Goal: Transaction & Acquisition: Purchase product/service

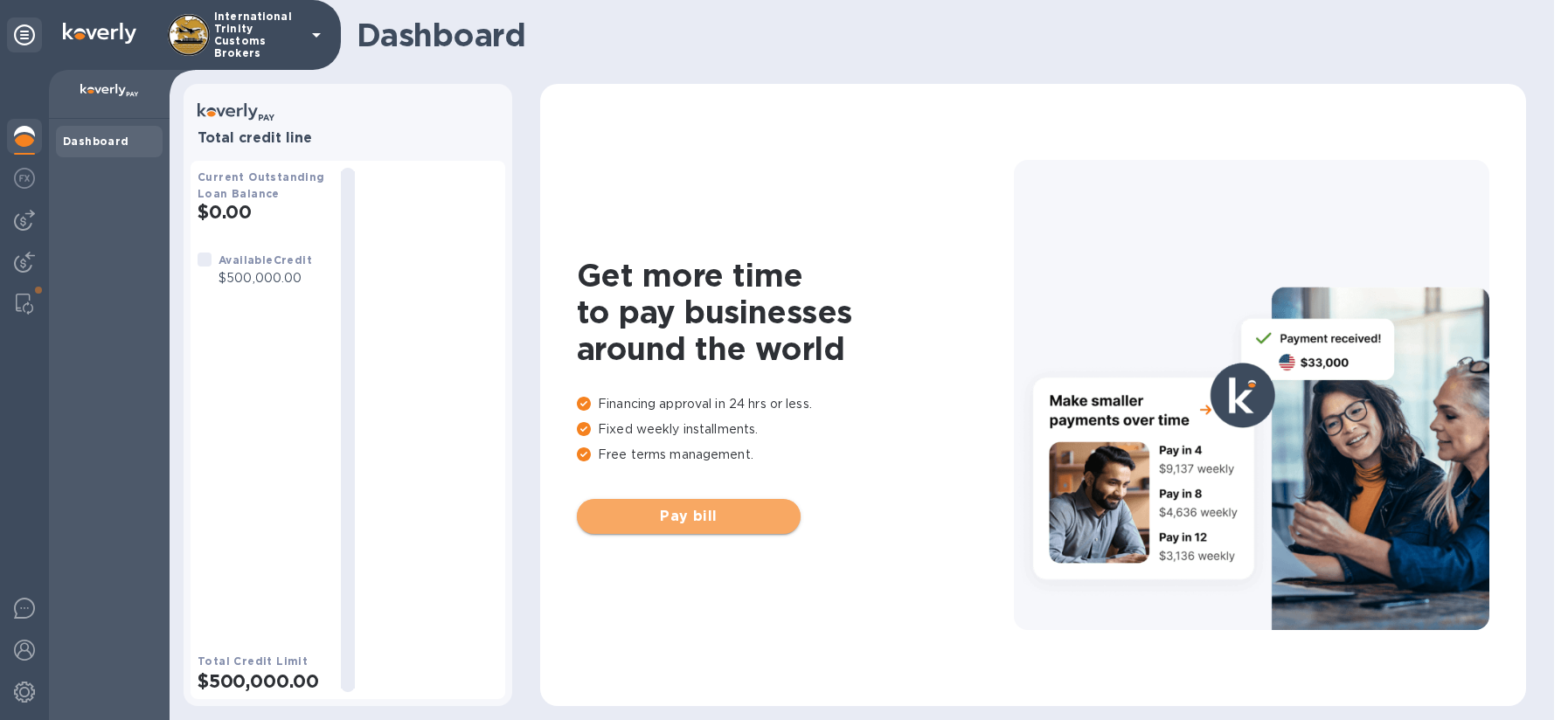
click at [701, 531] on button "Pay bill" at bounding box center [689, 516] width 223 height 35
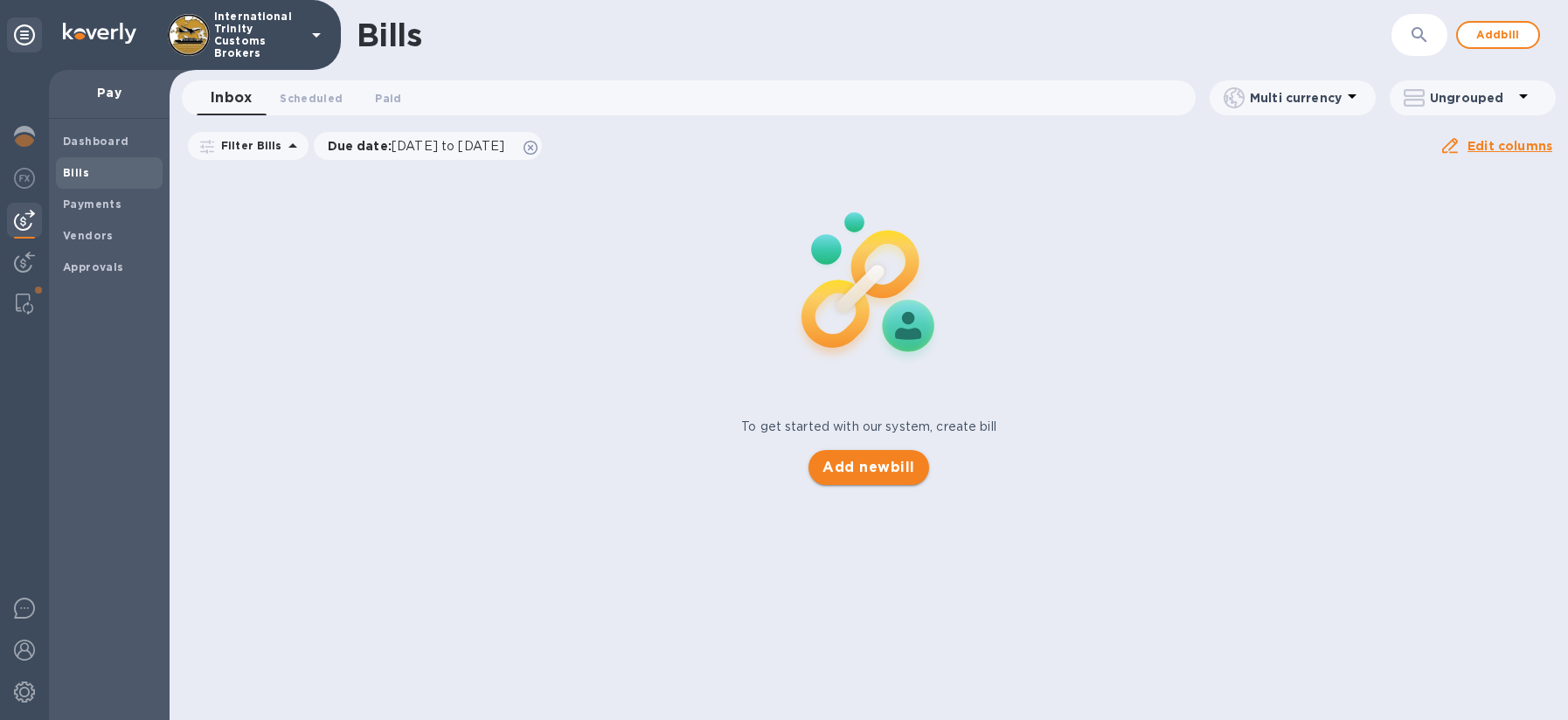
click at [834, 473] on span "Add new bill" at bounding box center [869, 467] width 92 height 21
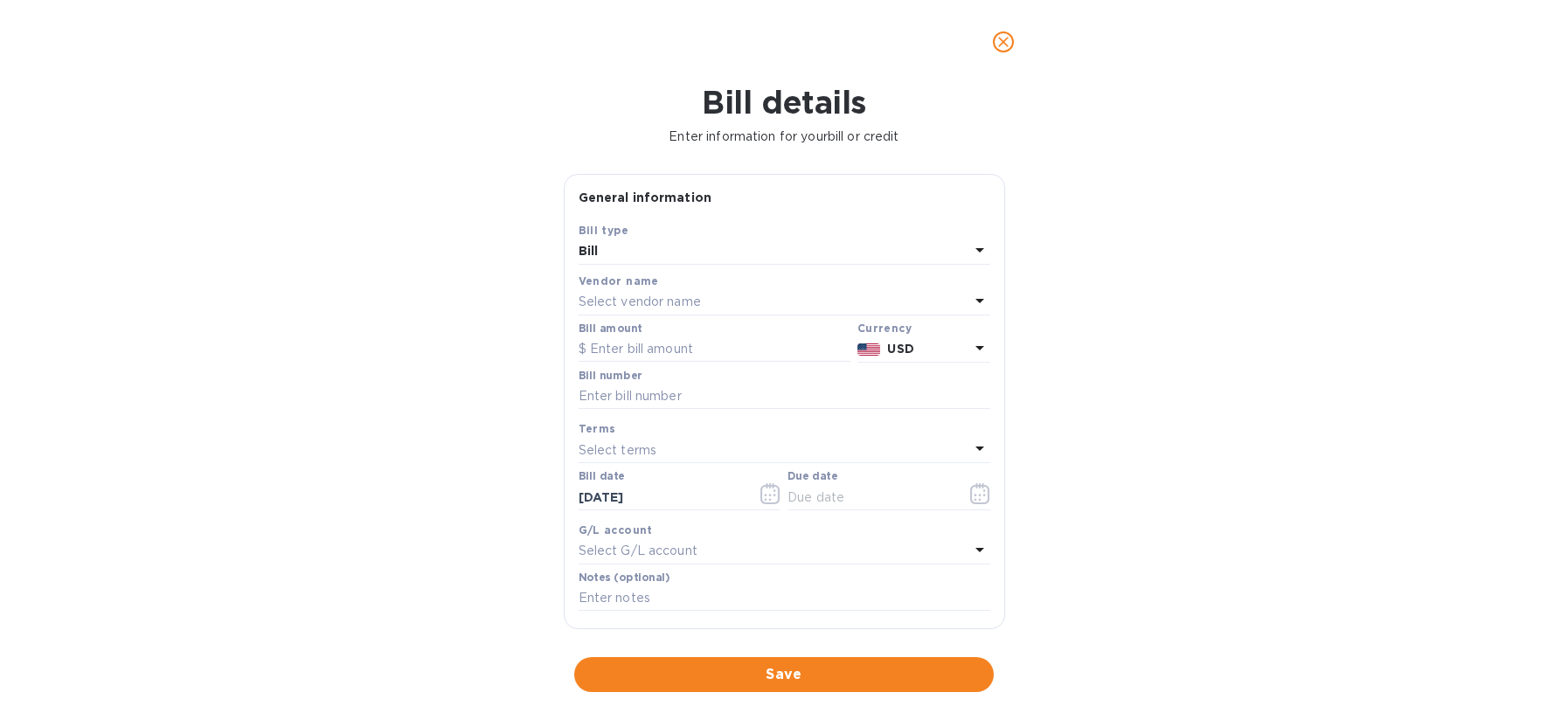
click at [646, 297] on p "Select vendor name" at bounding box center [640, 302] width 122 height 19
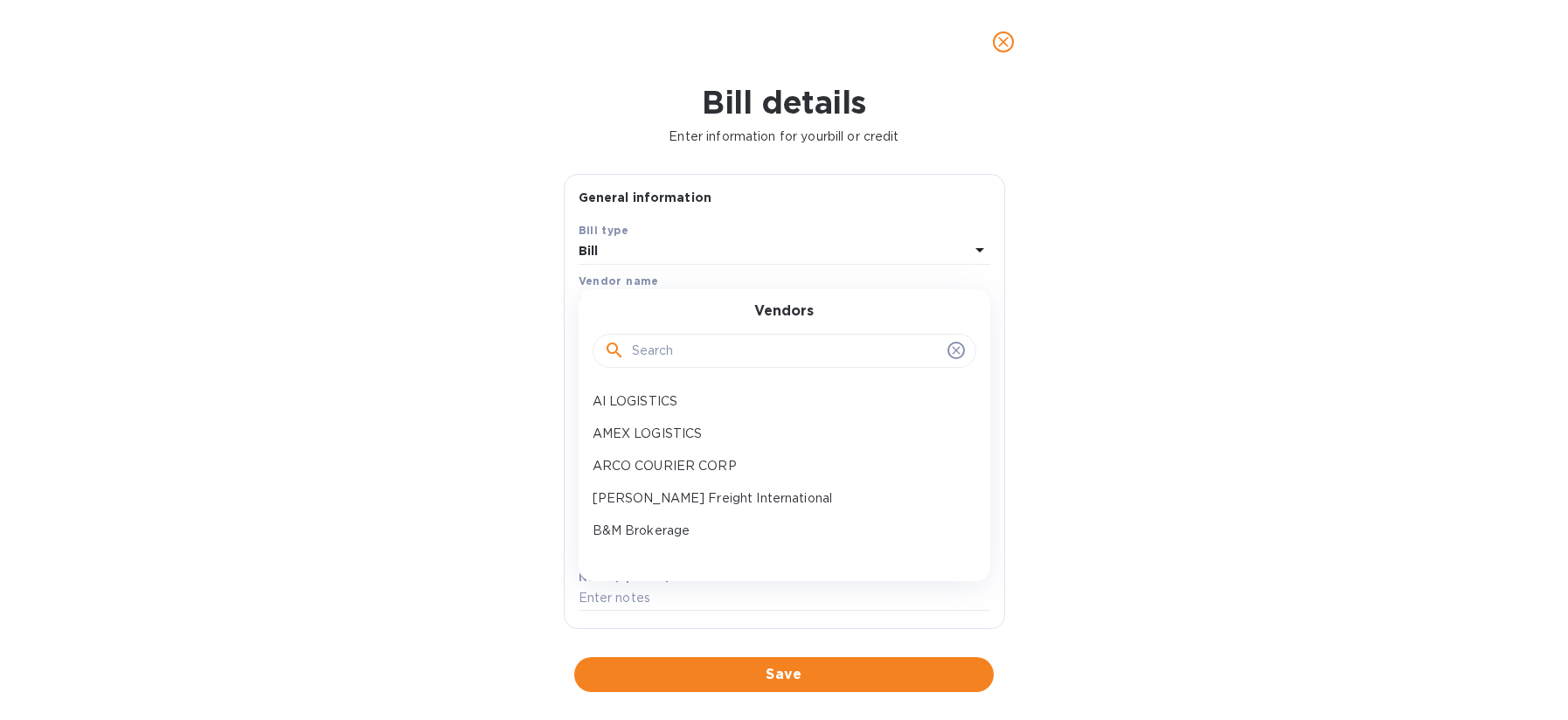
click at [695, 341] on input "text" at bounding box center [785, 351] width 309 height 26
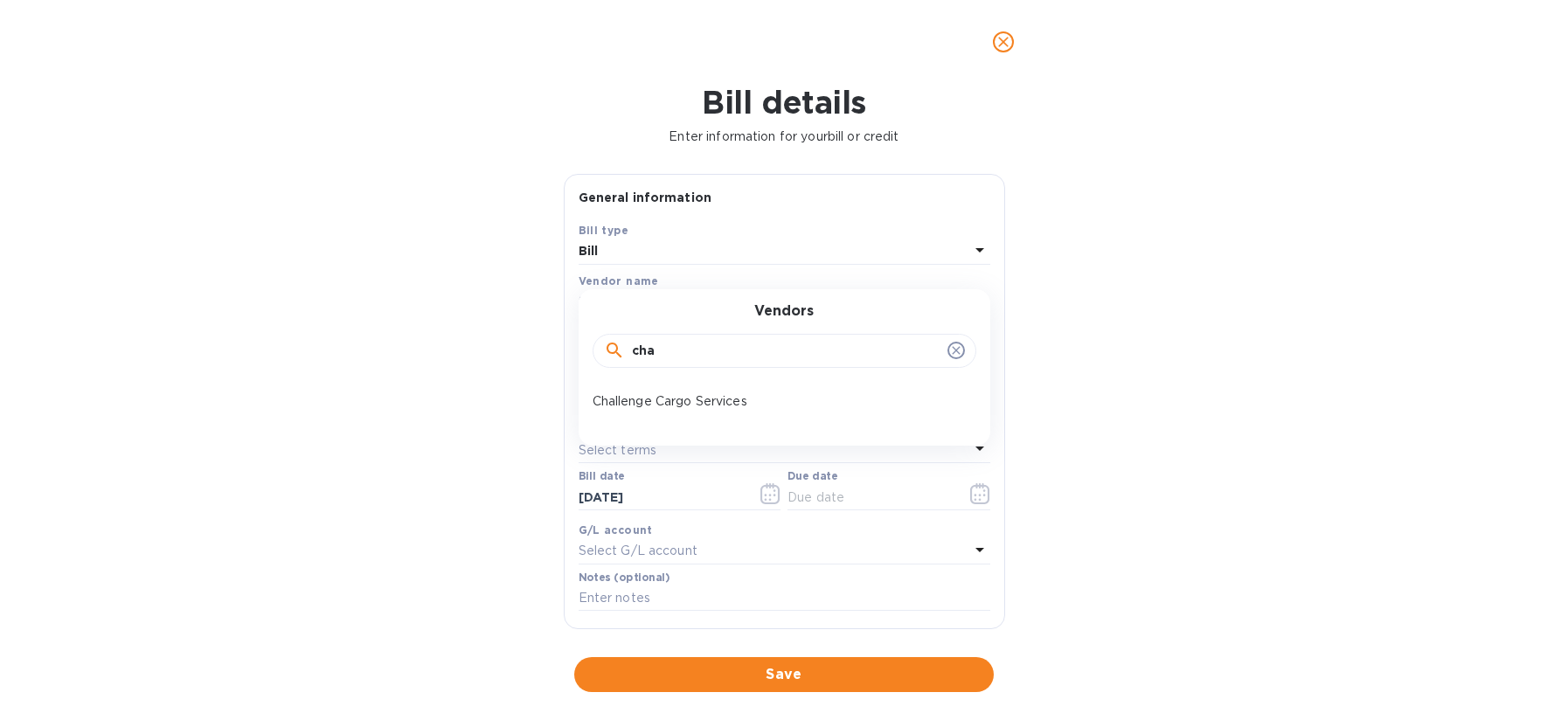
type input "cha"
click at [667, 408] on p "Challenge Cargo Services" at bounding box center [777, 402] width 369 height 19
click at [639, 341] on input "text" at bounding box center [714, 349] width 271 height 26
click at [600, 352] on input "2,996,843" at bounding box center [720, 349] width 261 height 26
click at [671, 348] on input "2,996,843" at bounding box center [720, 349] width 261 height 26
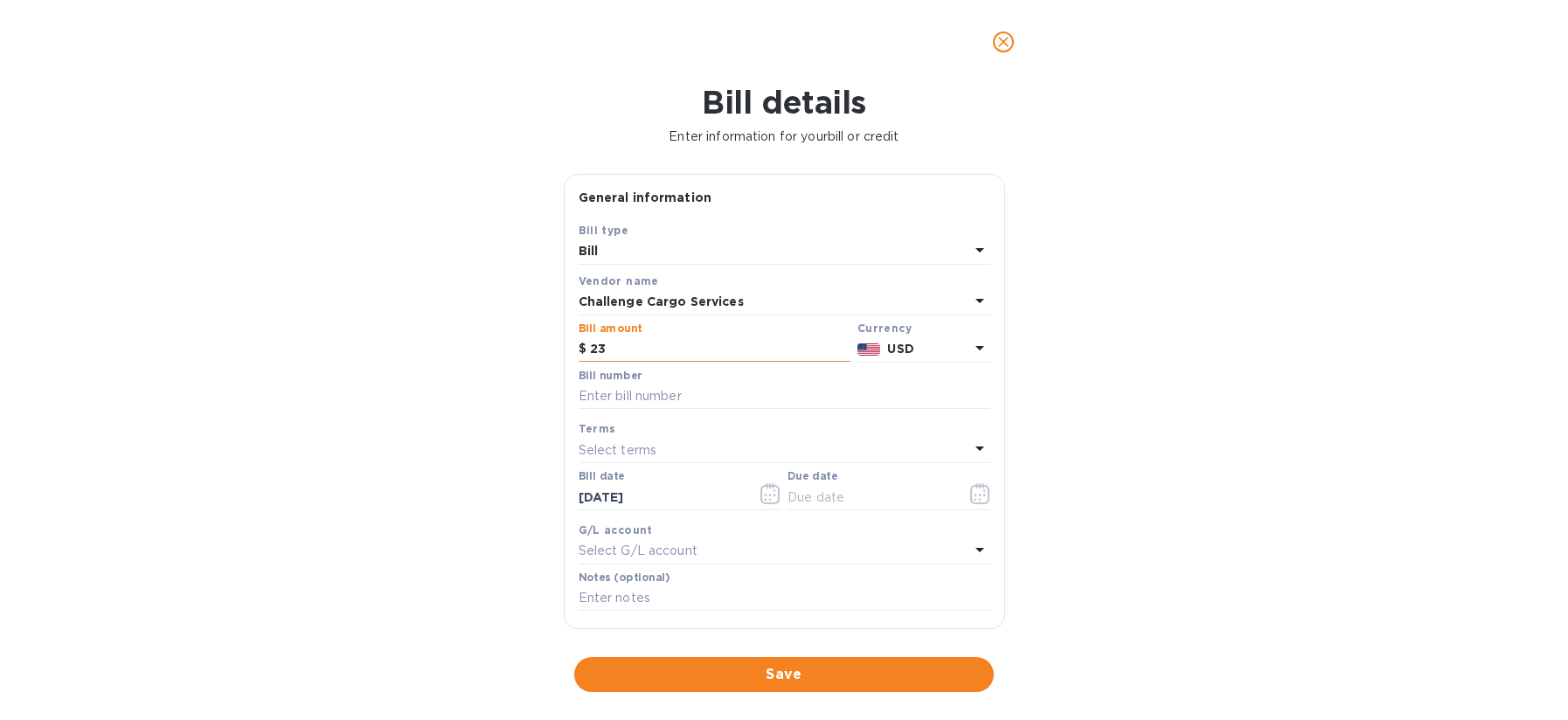
type input "3"
type input "29,968.43"
click at [691, 395] on input "text" at bounding box center [784, 397] width 411 height 26
click at [681, 397] on input "text" at bounding box center [784, 397] width 411 height 26
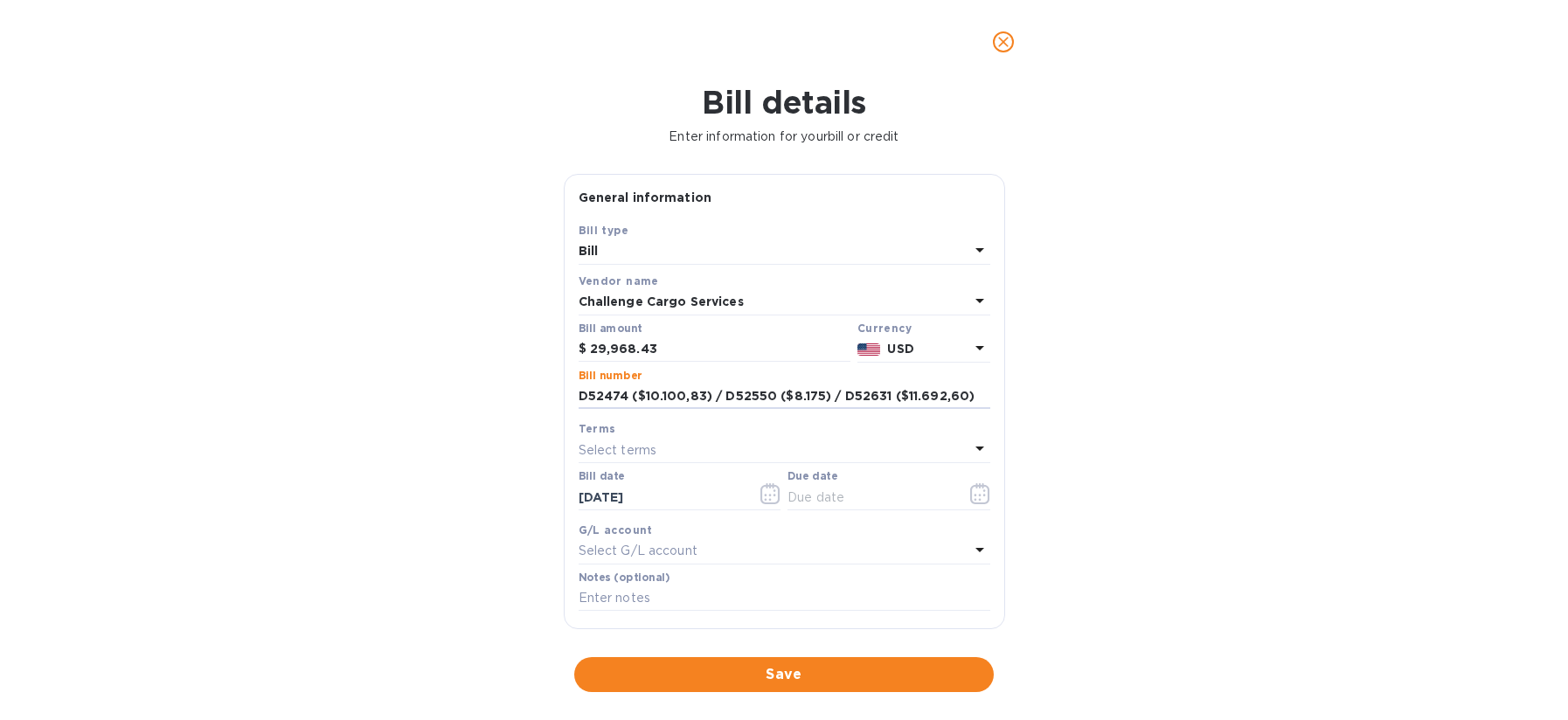
type input "D52474 ($10.100,83) / D52550 ($8.175) / D52631 ($11.692,60)"
click at [644, 460] on div "Select terms" at bounding box center [774, 450] width 391 height 24
click at [696, 560] on p "Due on receipt" at bounding box center [777, 556] width 369 height 19
type input "[DATE]"
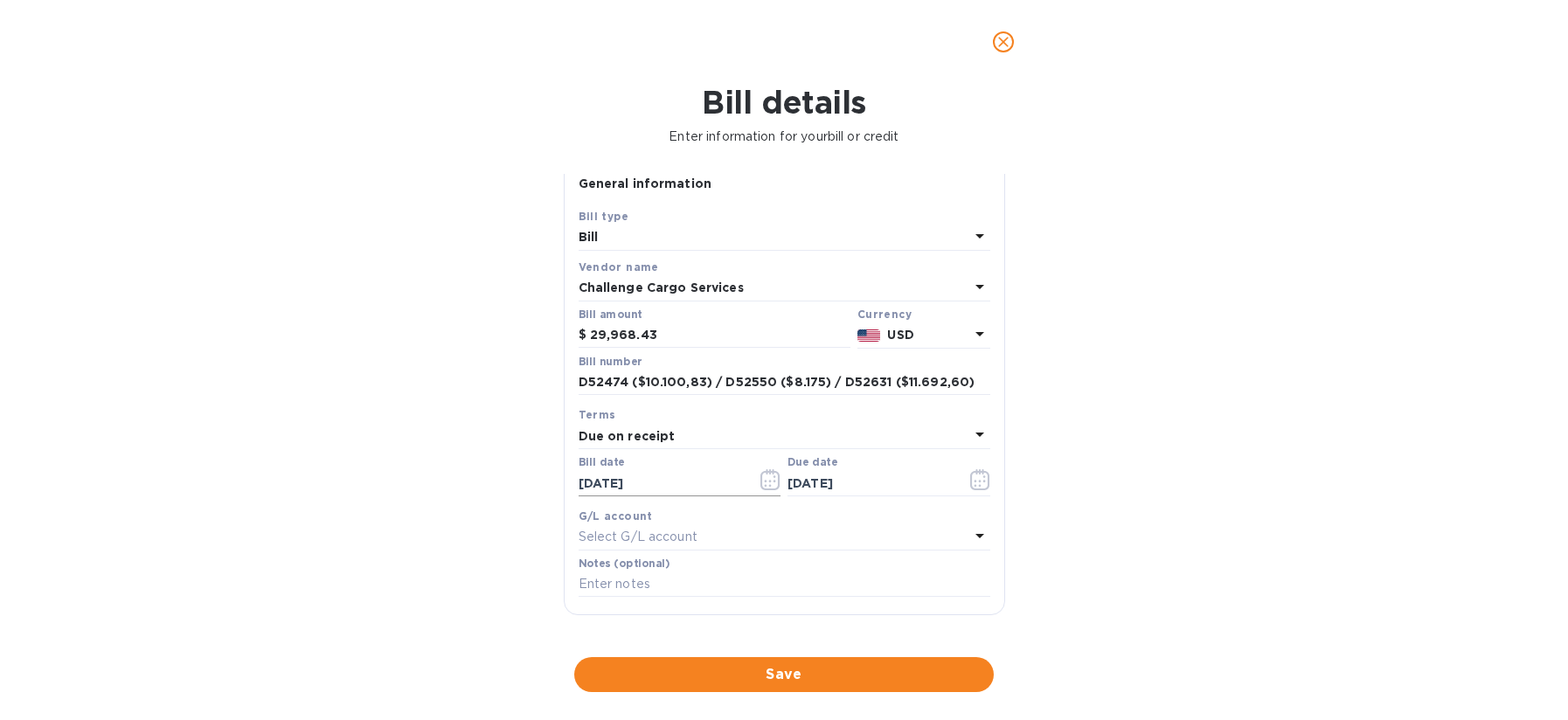
scroll to position [25, 0]
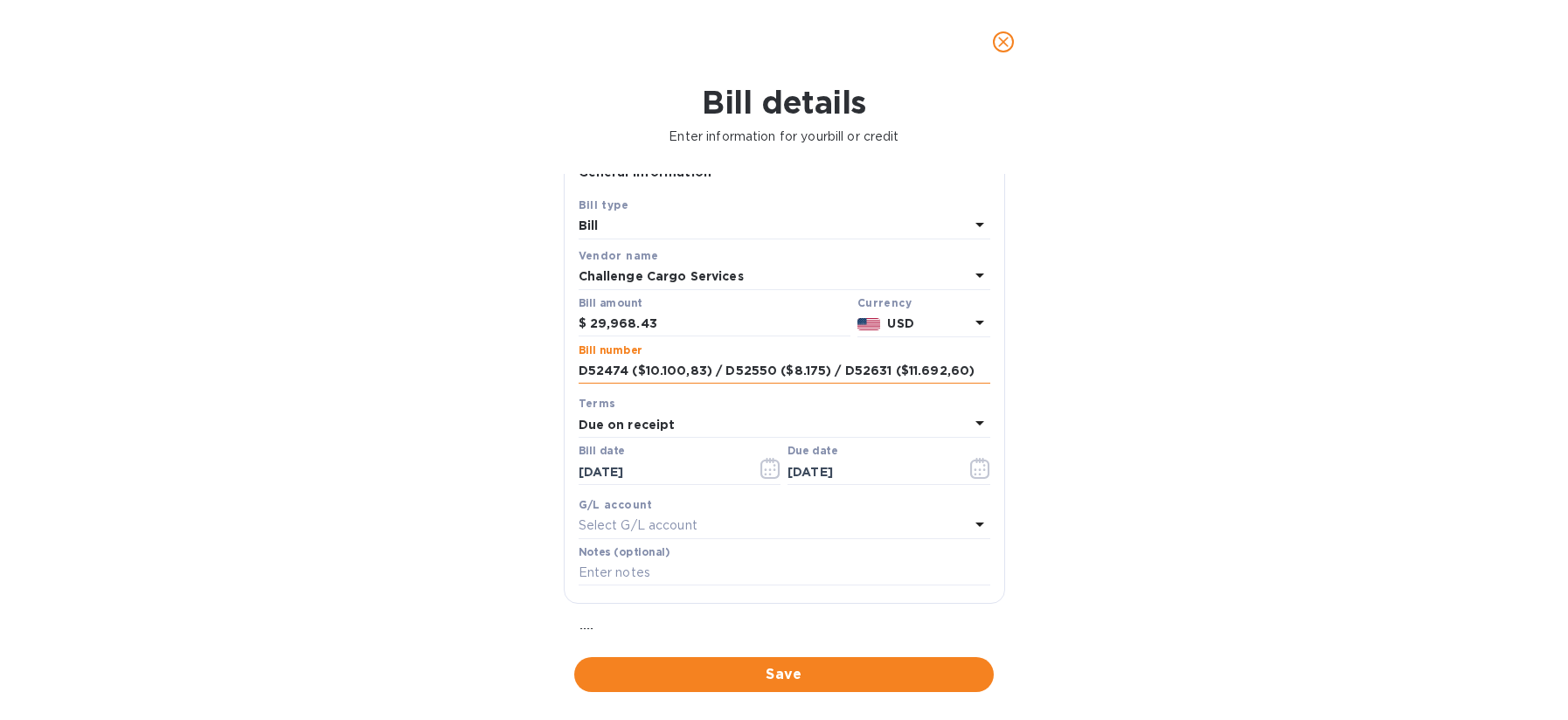
click at [964, 374] on input "D52474 ($10.100,83) / D52550 ($8.175) / D52631 ($11.692,60)" at bounding box center [784, 371] width 411 height 26
drag, startPoint x: 971, startPoint y: 371, endPoint x: 469, endPoint y: 357, distance: 502.2
click at [471, 357] on div "Bill details Enter information for your bill or credit General information Save…" at bounding box center [784, 403] width 1568 height 637
click at [634, 571] on input "text" at bounding box center [784, 573] width 411 height 26
paste input "D52474 ($10.100,83) / D52550 ($8.175) / D52631 ($11.692,60)"
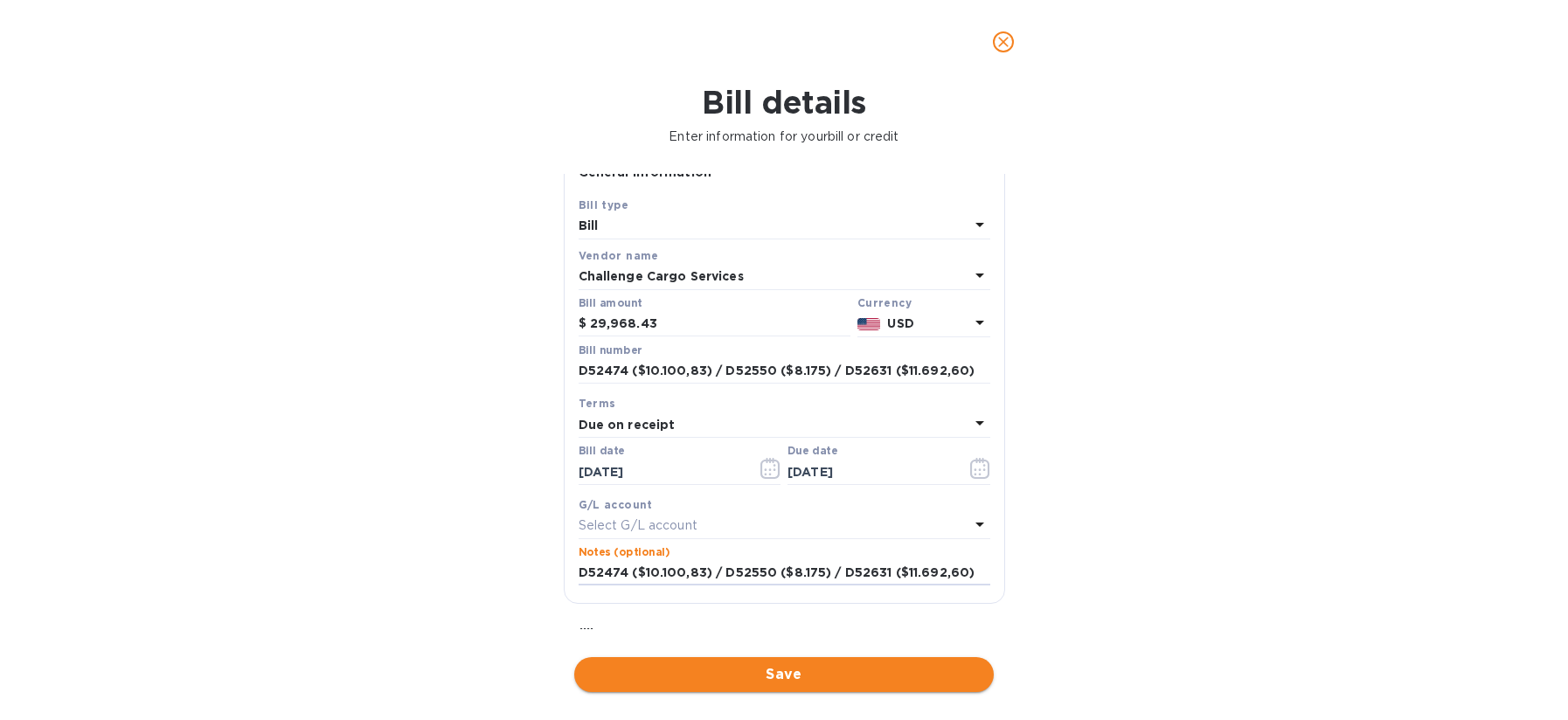
type input "D52474 ($10.100,83) / D52550 ($8.175) / D52631 ($11.692,60)"
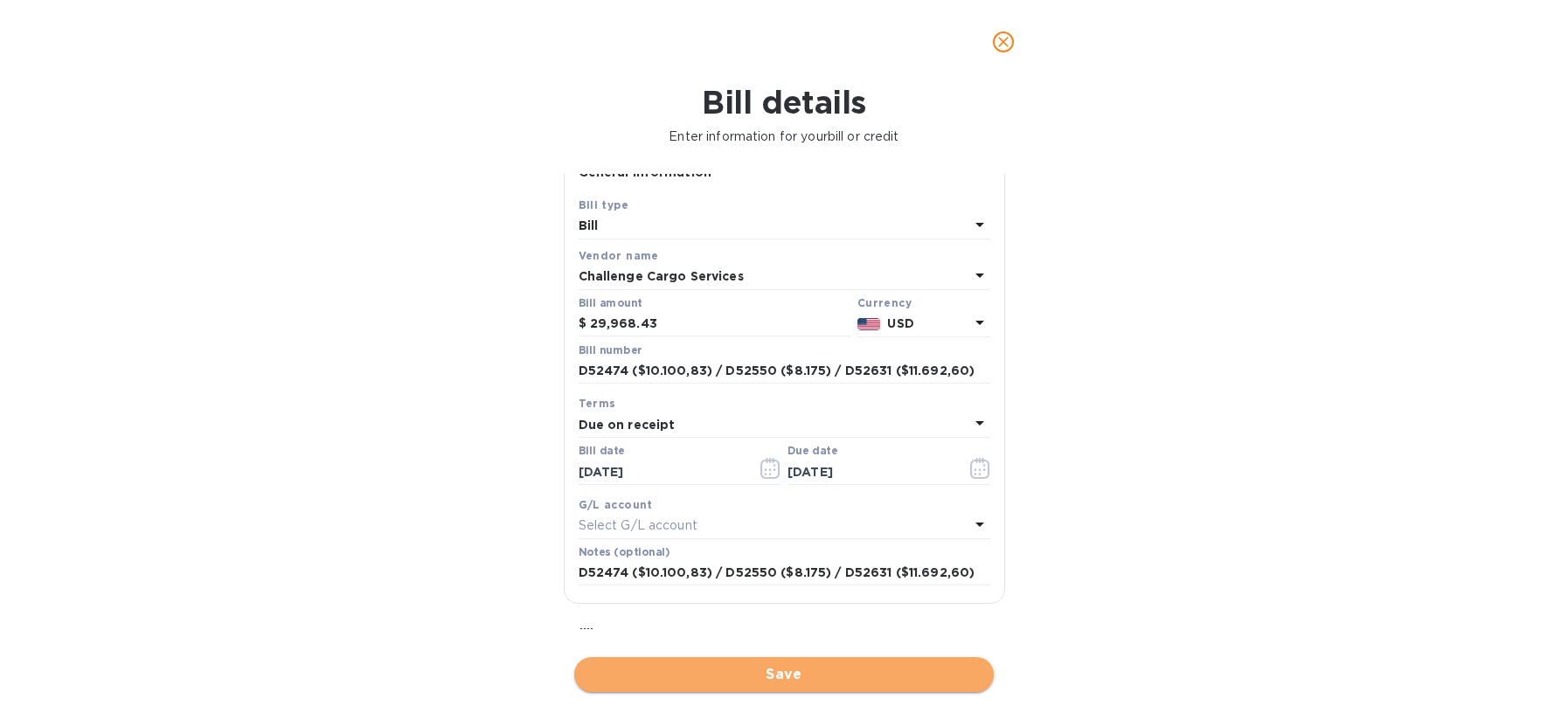
click at [732, 665] on span "Save" at bounding box center [784, 674] width 392 height 21
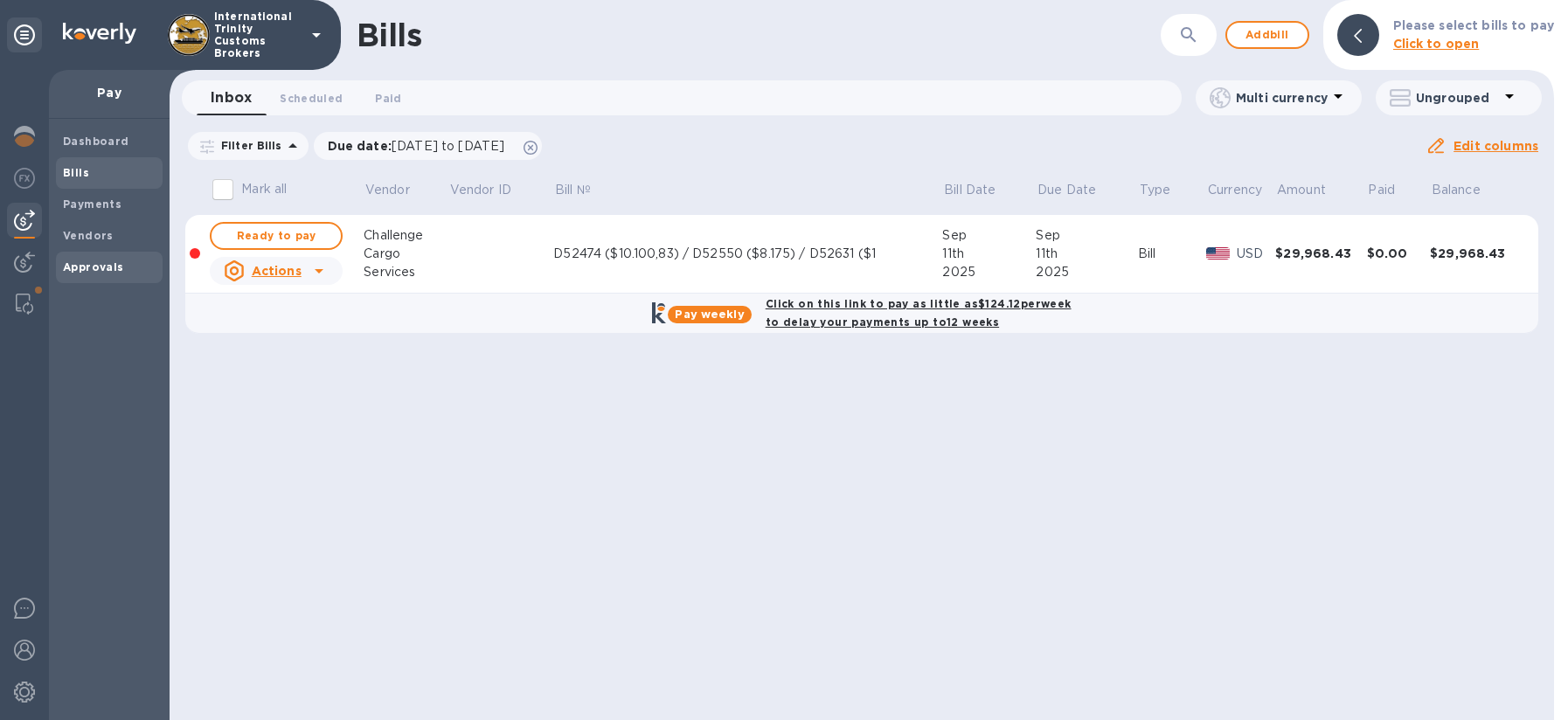
click at [95, 264] on b "Approvals" at bounding box center [93, 266] width 61 height 13
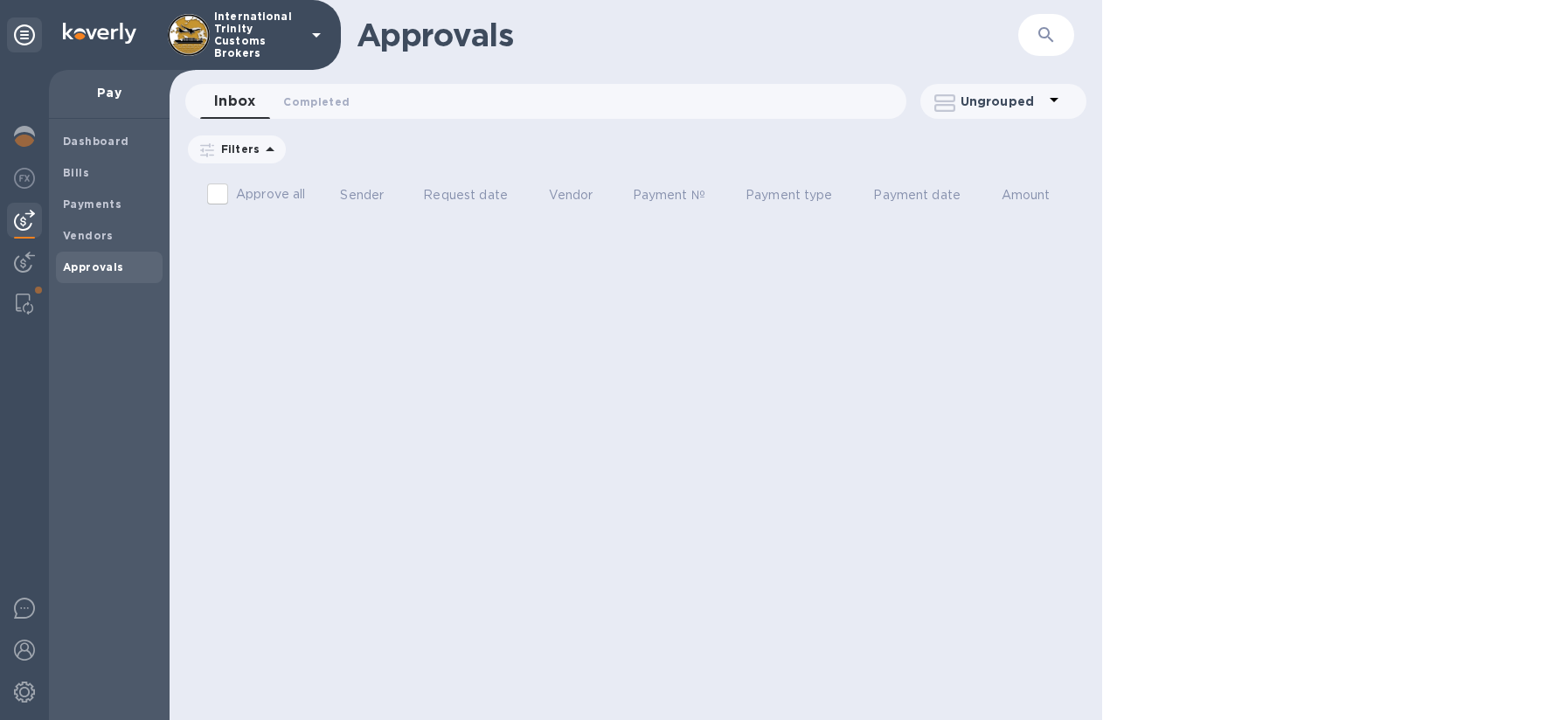
click at [96, 271] on b "Approvals" at bounding box center [93, 266] width 61 height 13
click at [113, 242] on span "Vendors" at bounding box center [109, 236] width 93 height 18
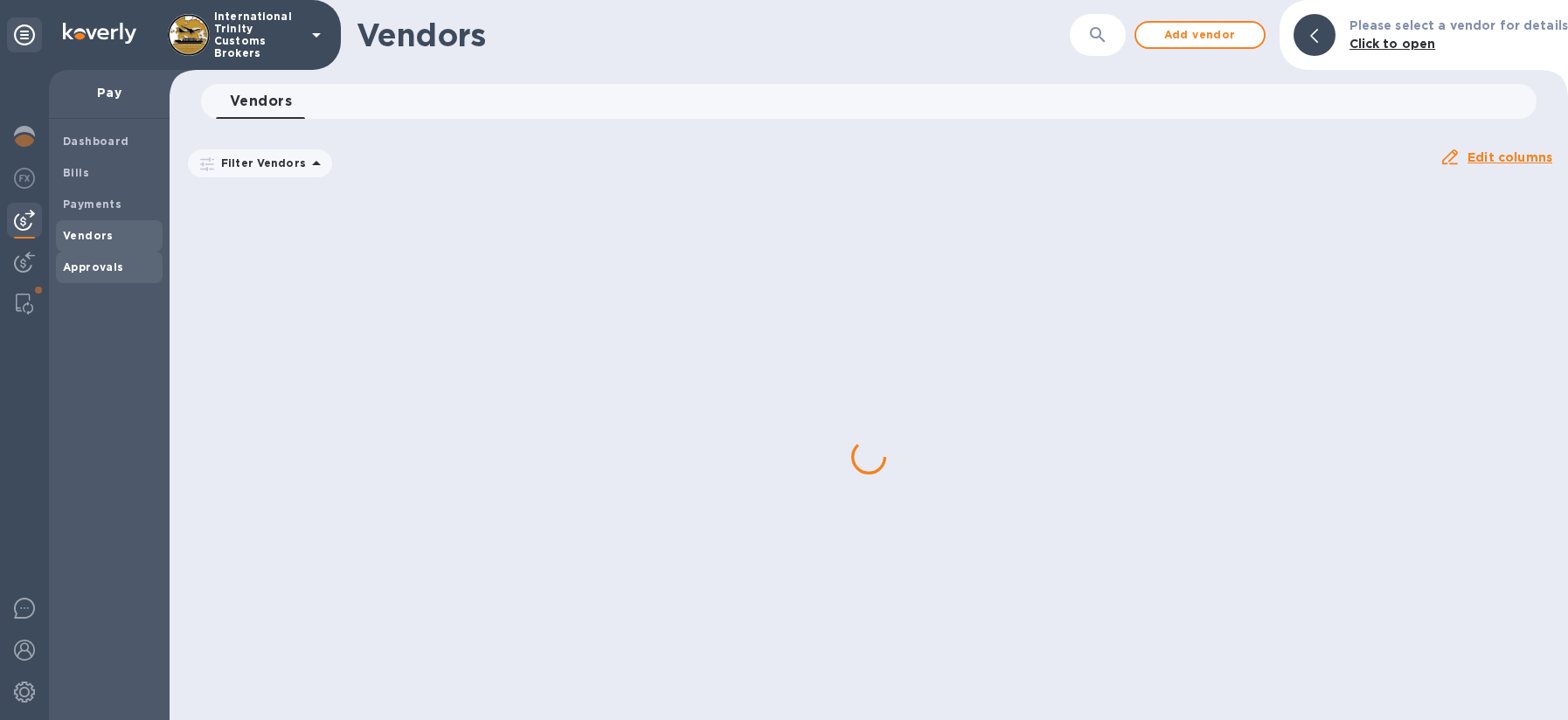
click at [102, 271] on b "Approvals" at bounding box center [93, 266] width 61 height 13
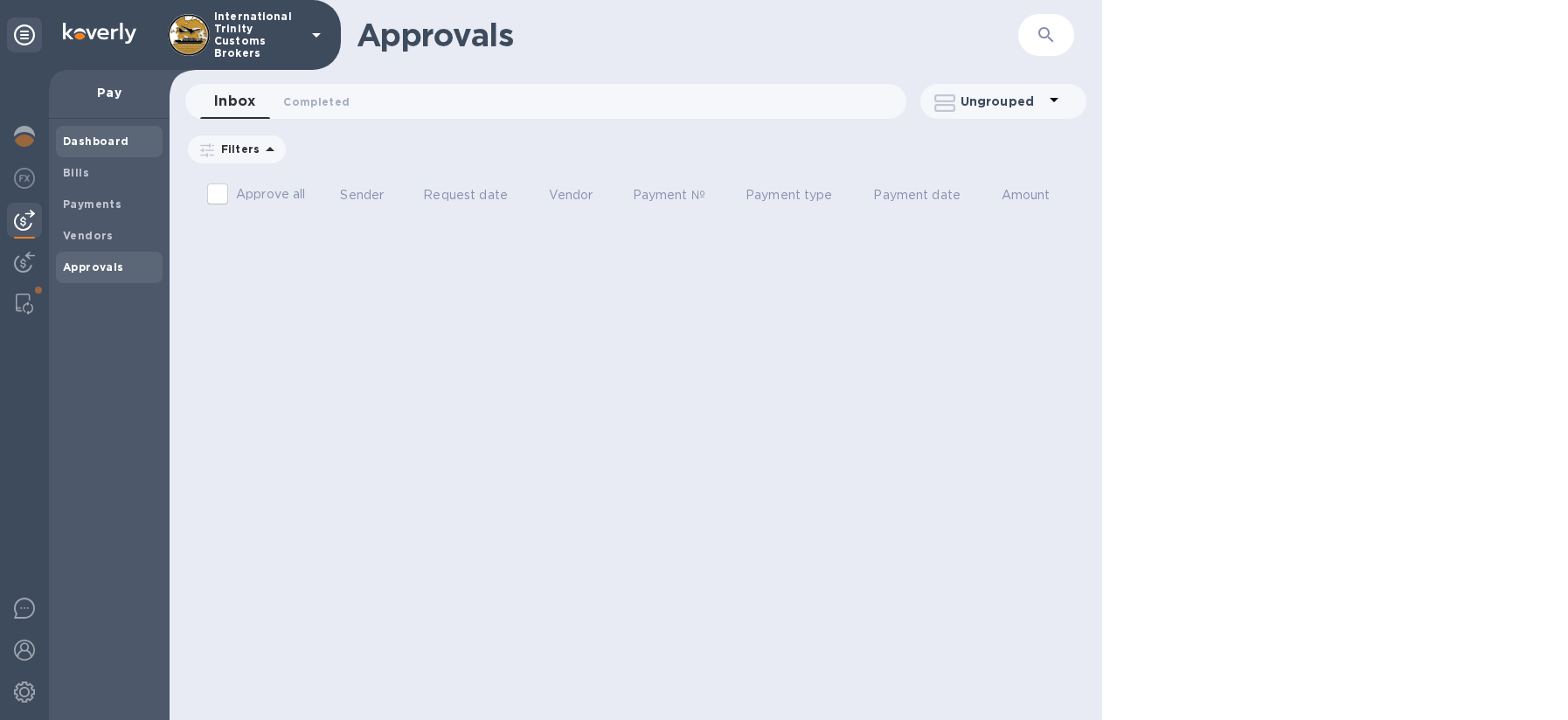
click at [120, 140] on b "Dashboard" at bounding box center [96, 140] width 67 height 13
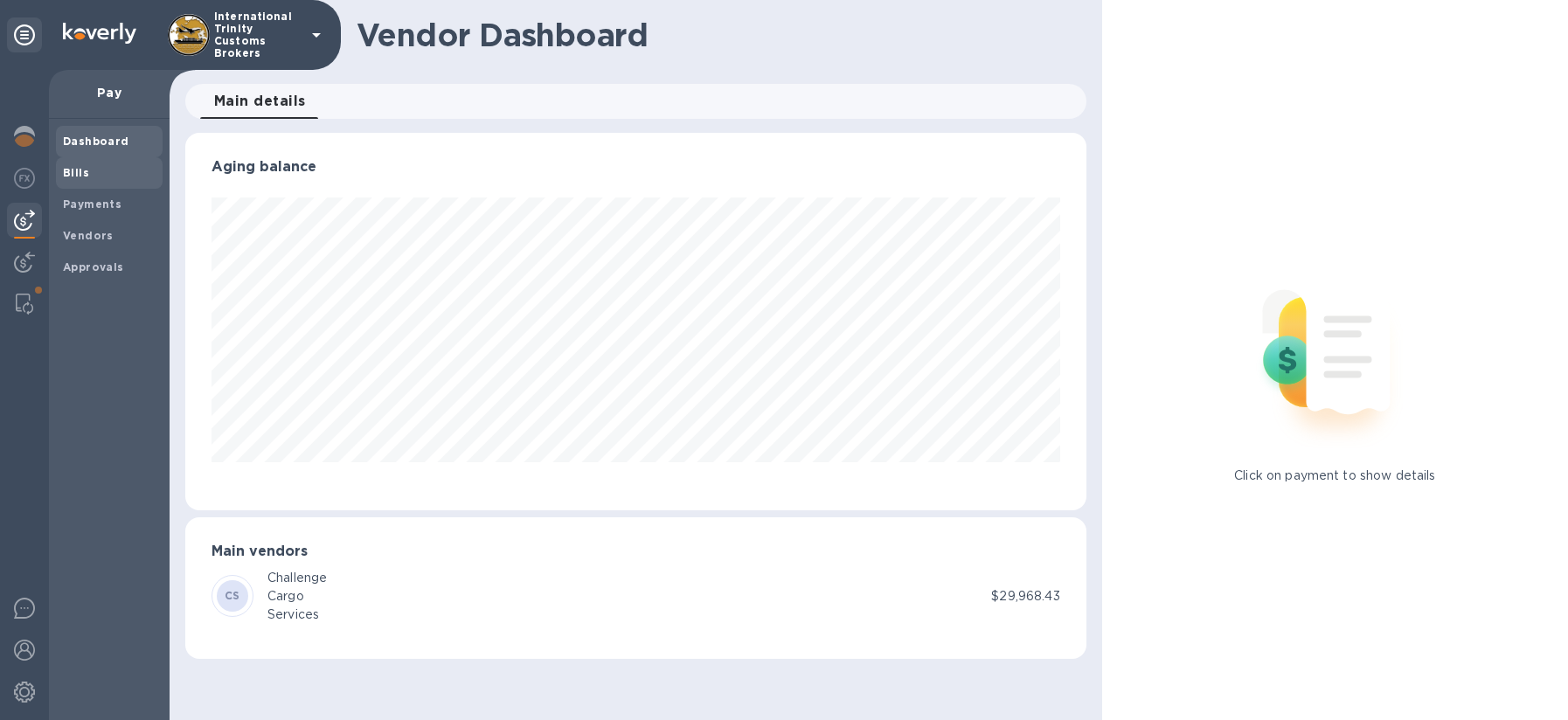
click at [104, 169] on span "Bills" at bounding box center [109, 173] width 93 height 18
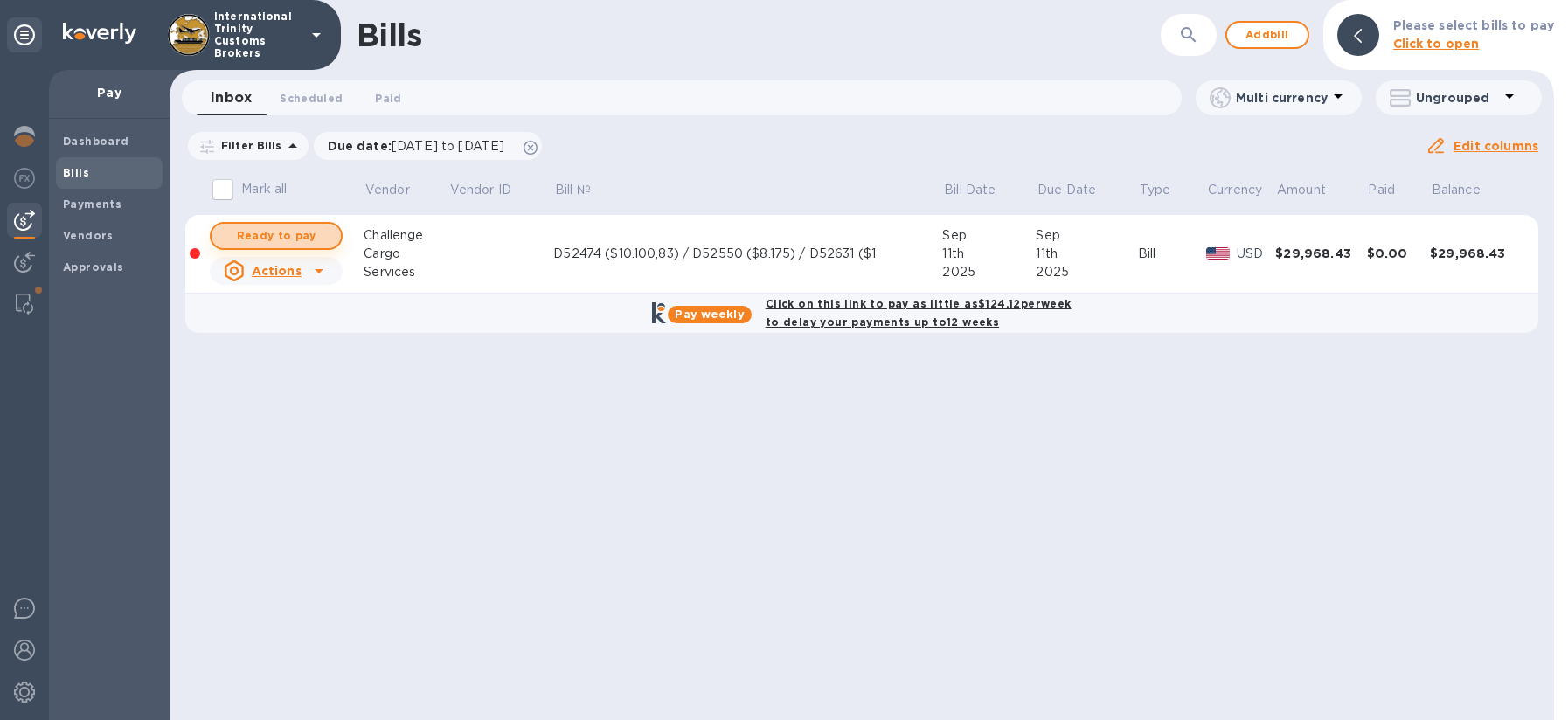
click at [290, 235] on span "Ready to pay" at bounding box center [275, 235] width 101 height 21
checkbox input "true"
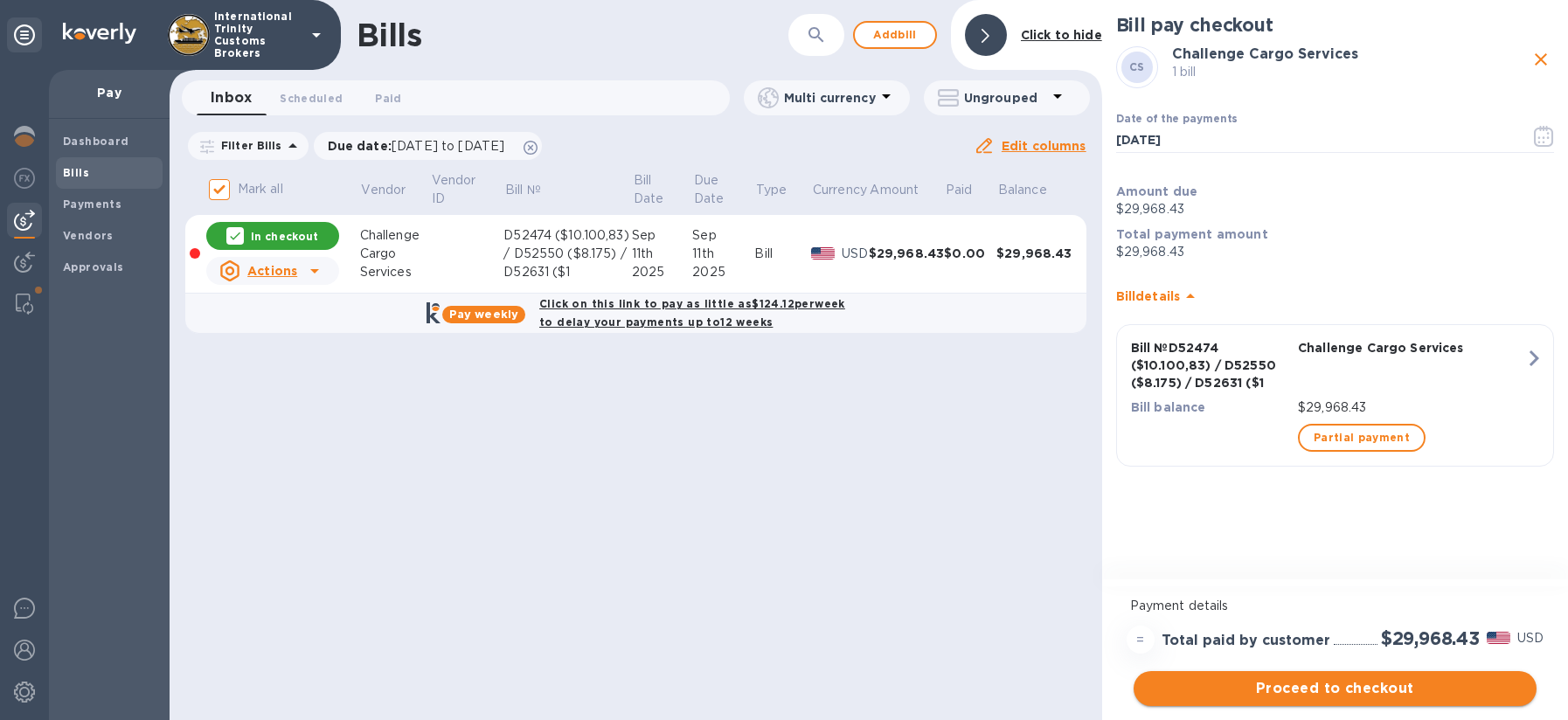
click at [1295, 687] on span "Proceed to checkout" at bounding box center [1334, 688] width 375 height 21
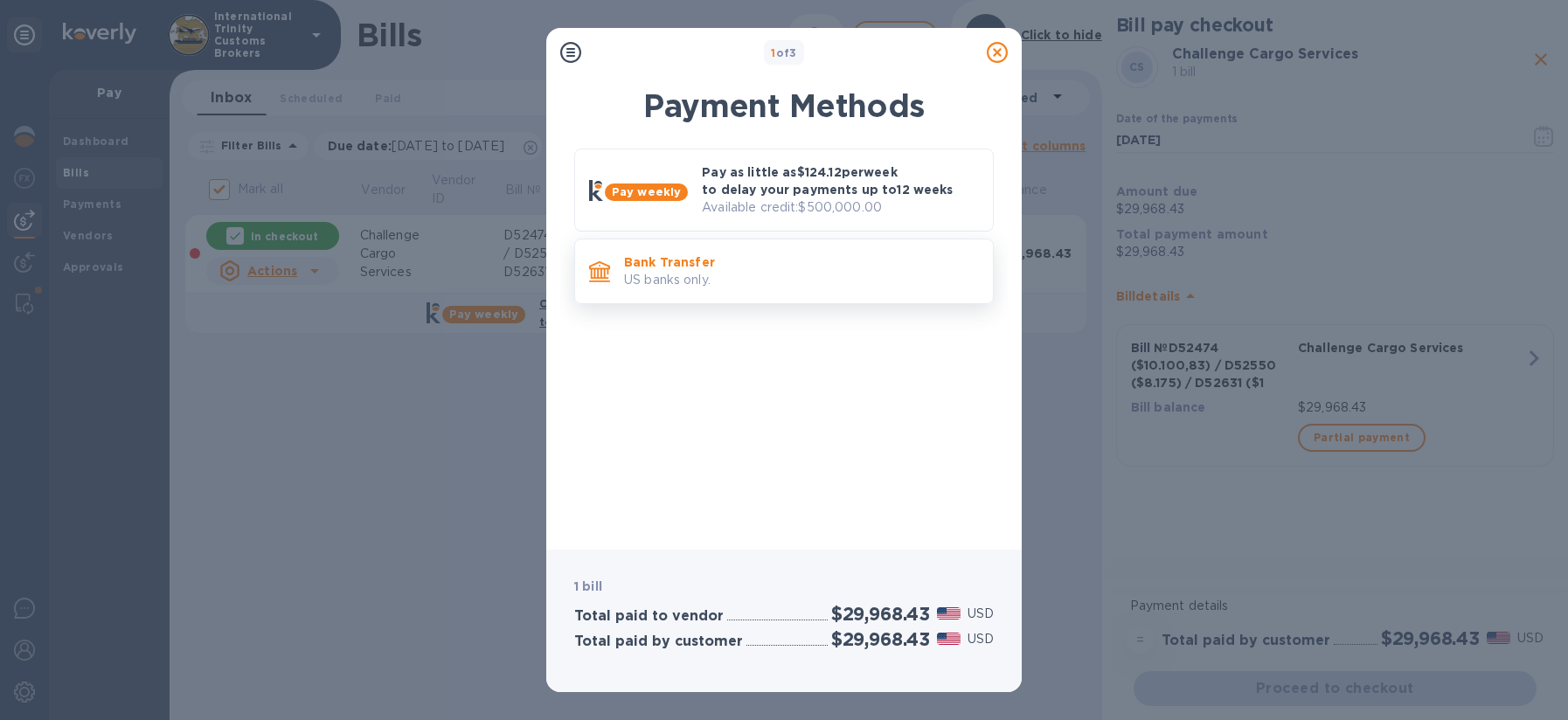
click at [664, 261] on p "Bank Transfer" at bounding box center [801, 263] width 355 height 18
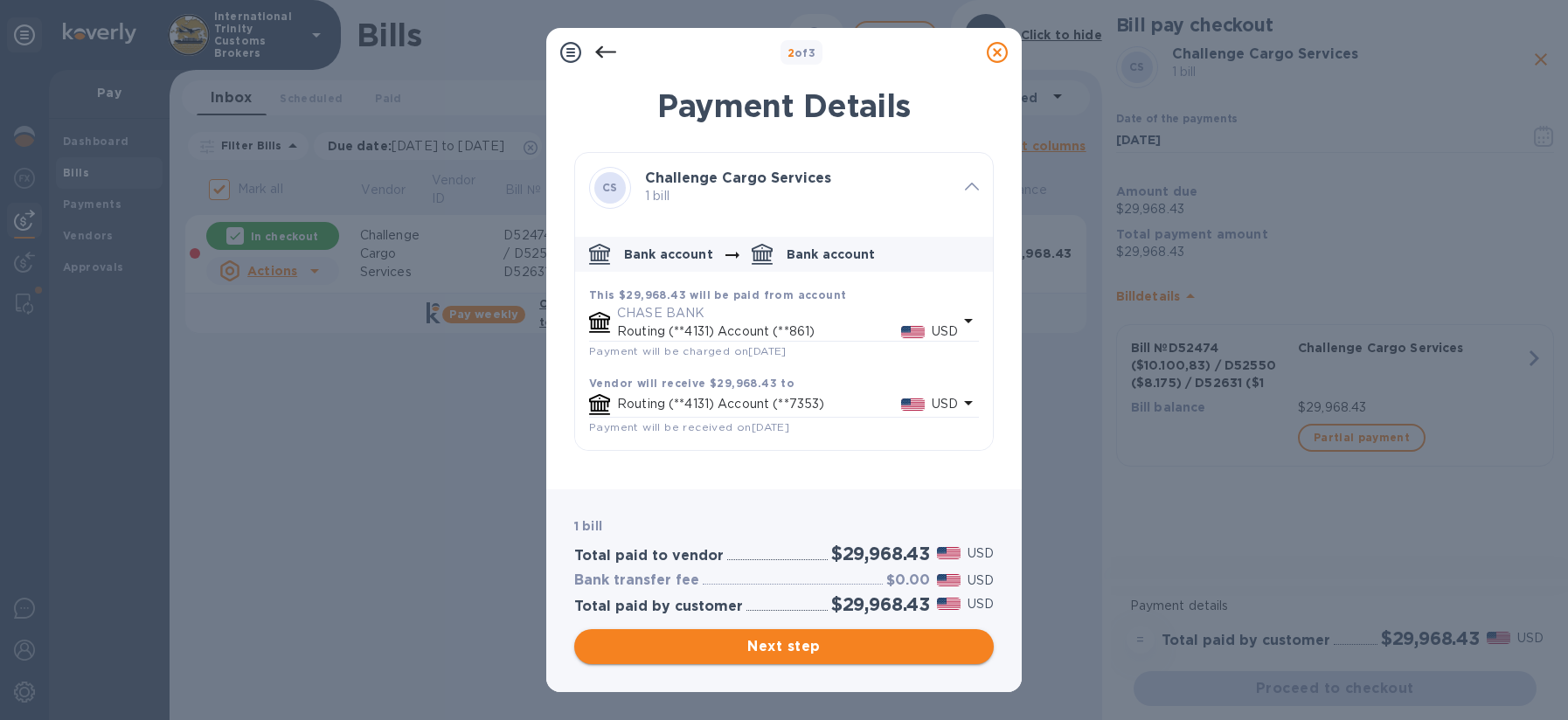
click at [784, 656] on span "Next step" at bounding box center [784, 647] width 392 height 21
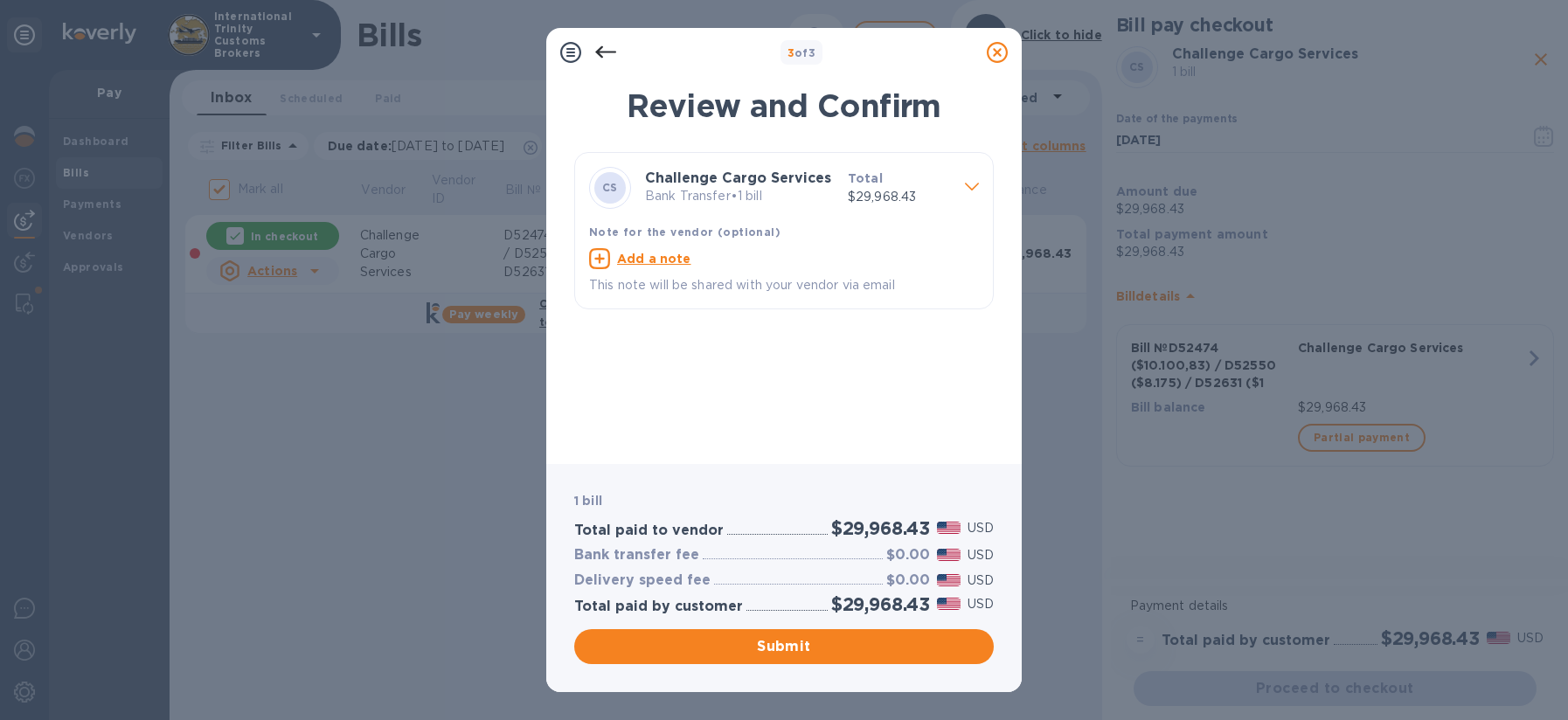
click at [659, 261] on u "Add a note" at bounding box center [654, 259] width 74 height 14
click at [684, 264] on textarea at bounding box center [769, 261] width 361 height 15
paste textarea "D52474 ($10.100,83) / D52550 ($8.175) / D52631 ($11.692,60)"
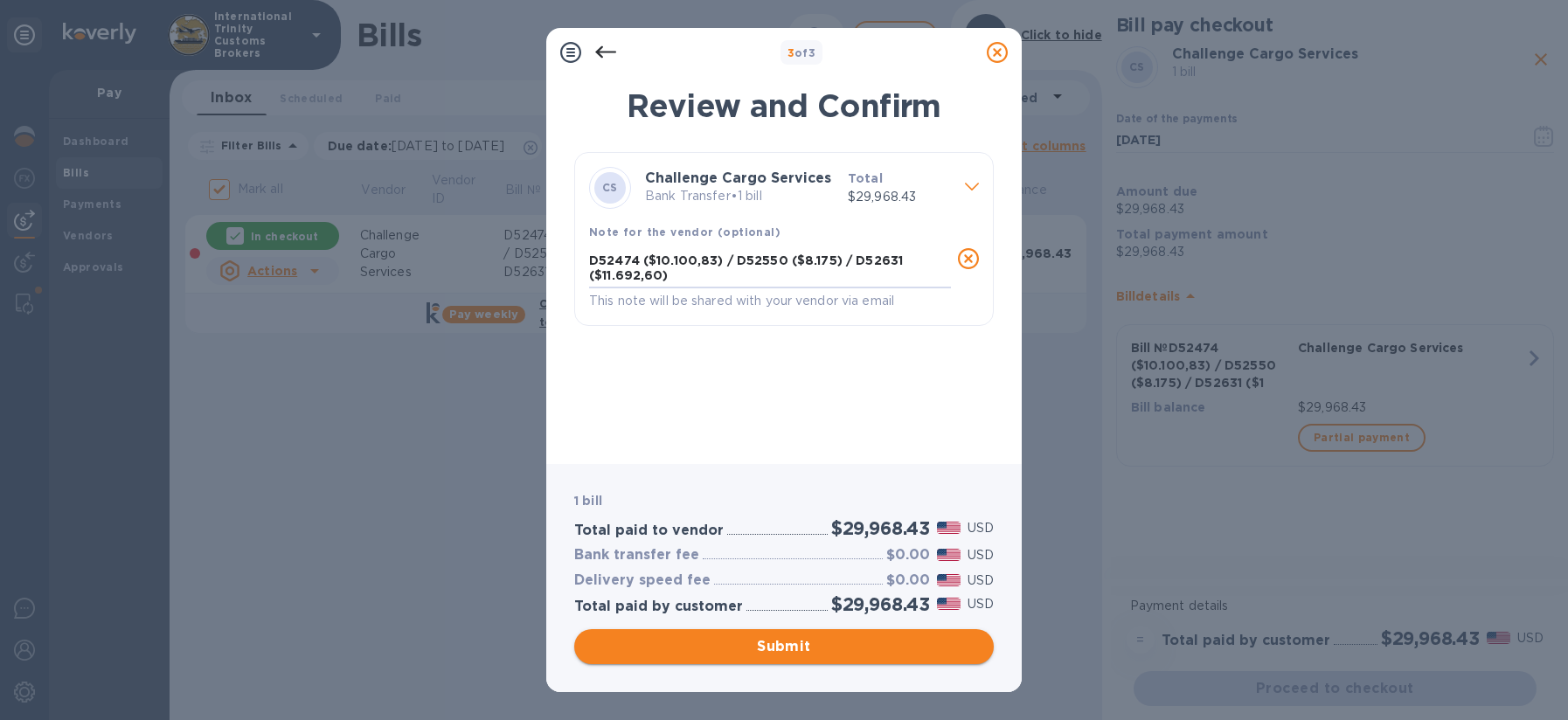
type textarea "D52474 ($10.100,83) / D52550 ($8.175) / D52631 ($11.692,60)"
click at [781, 646] on span "Submit" at bounding box center [784, 647] width 392 height 21
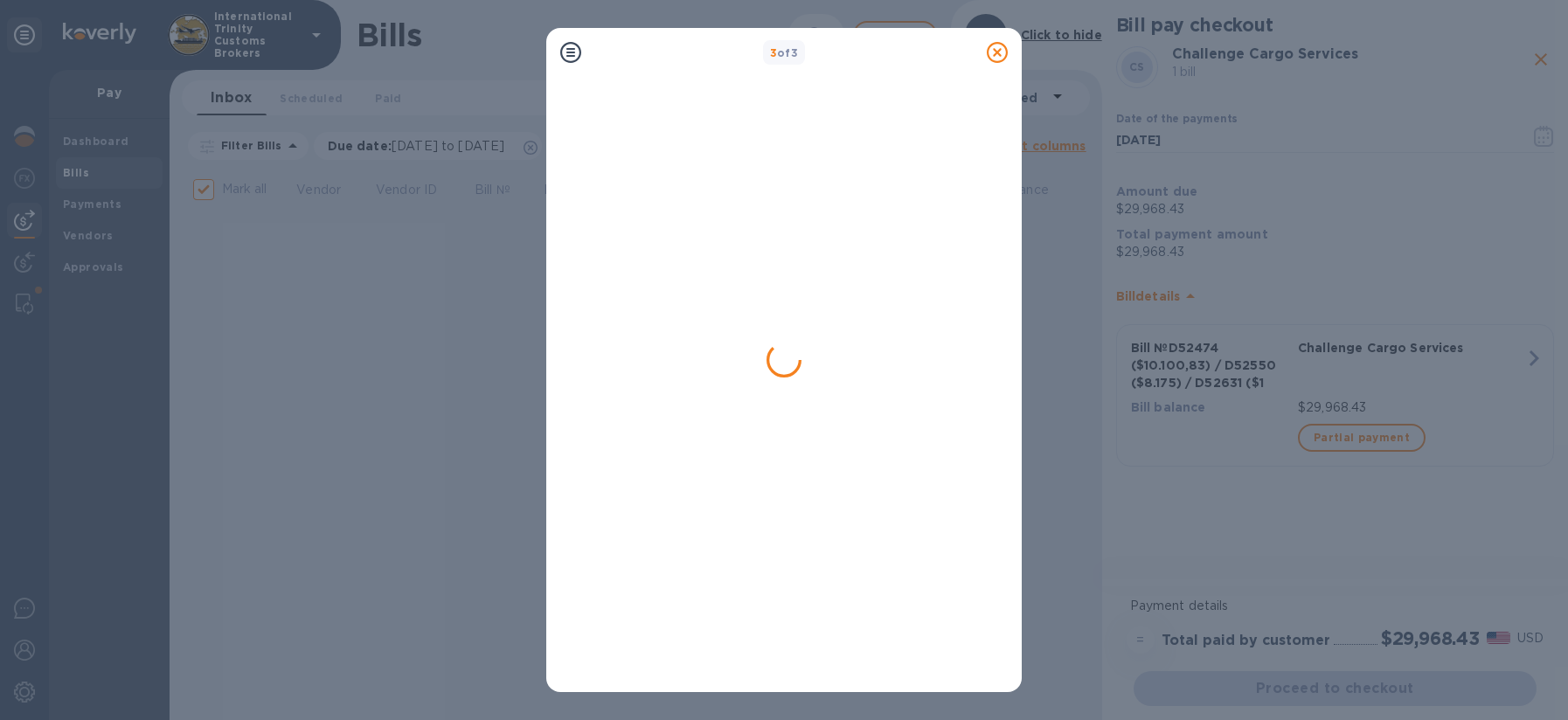
checkbox input "false"
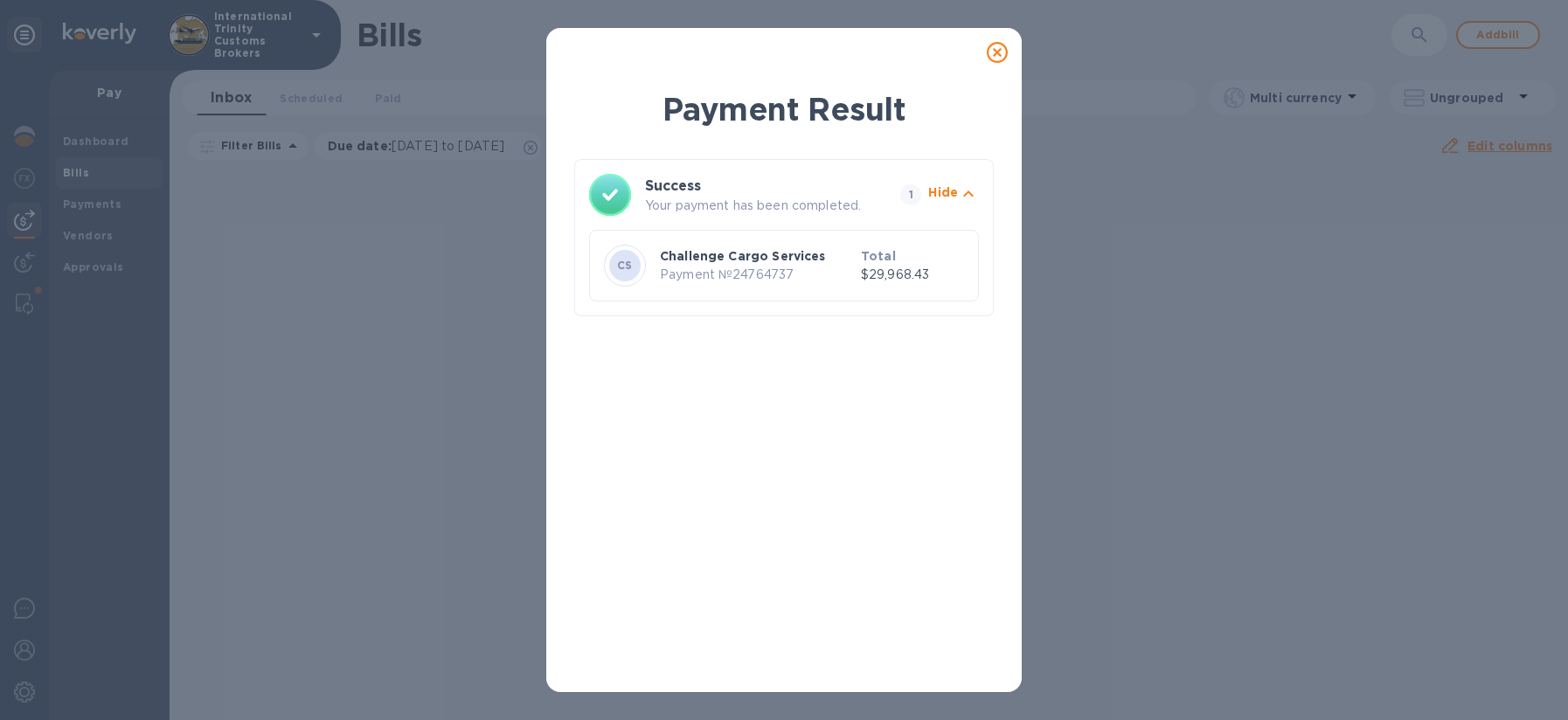
click at [866, 265] on p "$29,968.43" at bounding box center [912, 274] width 103 height 19
click at [968, 188] on icon "button" at bounding box center [968, 193] width 21 height 21
click at [963, 191] on icon "button" at bounding box center [968, 193] width 11 height 6
click at [734, 265] on p "Payment № 24764737" at bounding box center [757, 274] width 194 height 19
click at [626, 264] on b "CS" at bounding box center [625, 264] width 16 height 13
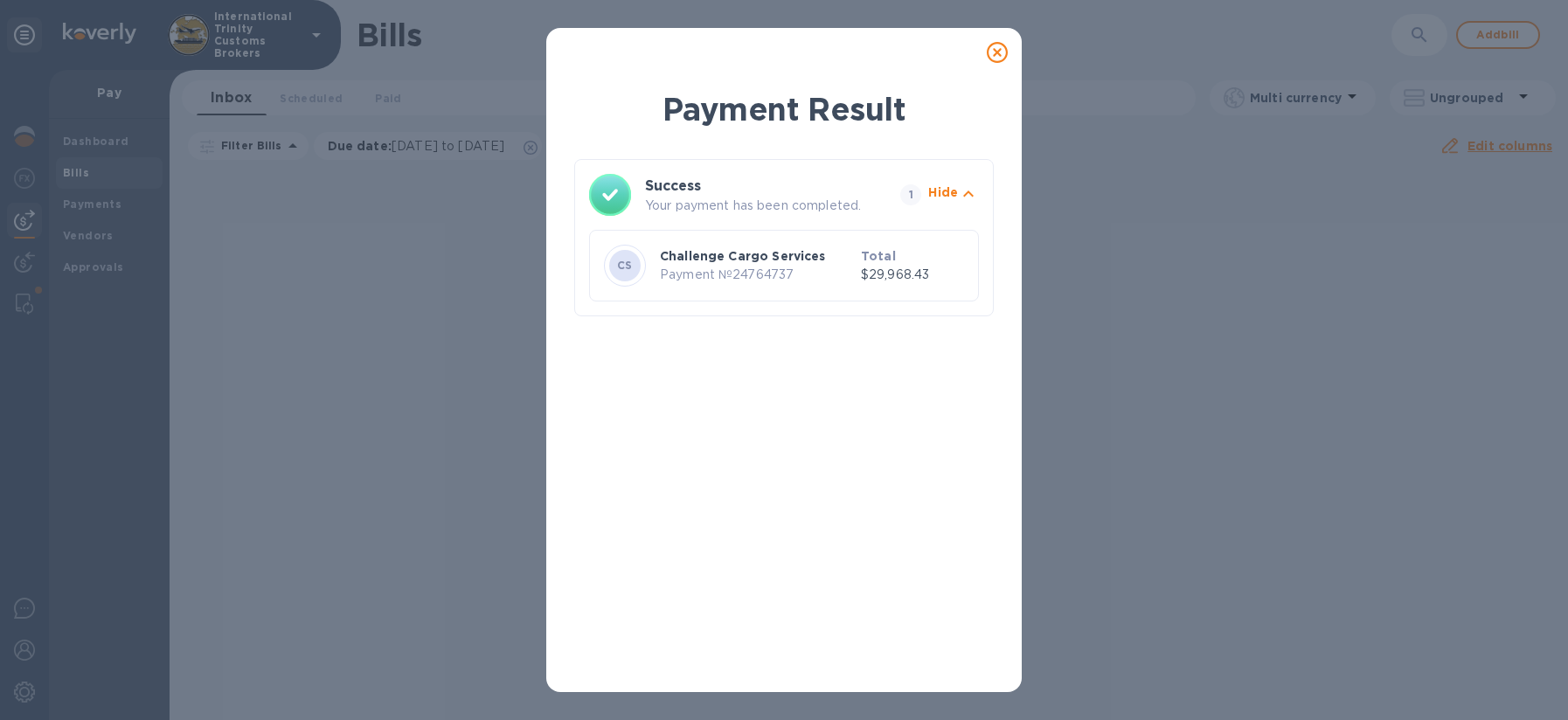
click at [1021, 53] on div at bounding box center [997, 53] width 49 height 49
click at [997, 53] on icon at bounding box center [996, 52] width 21 height 21
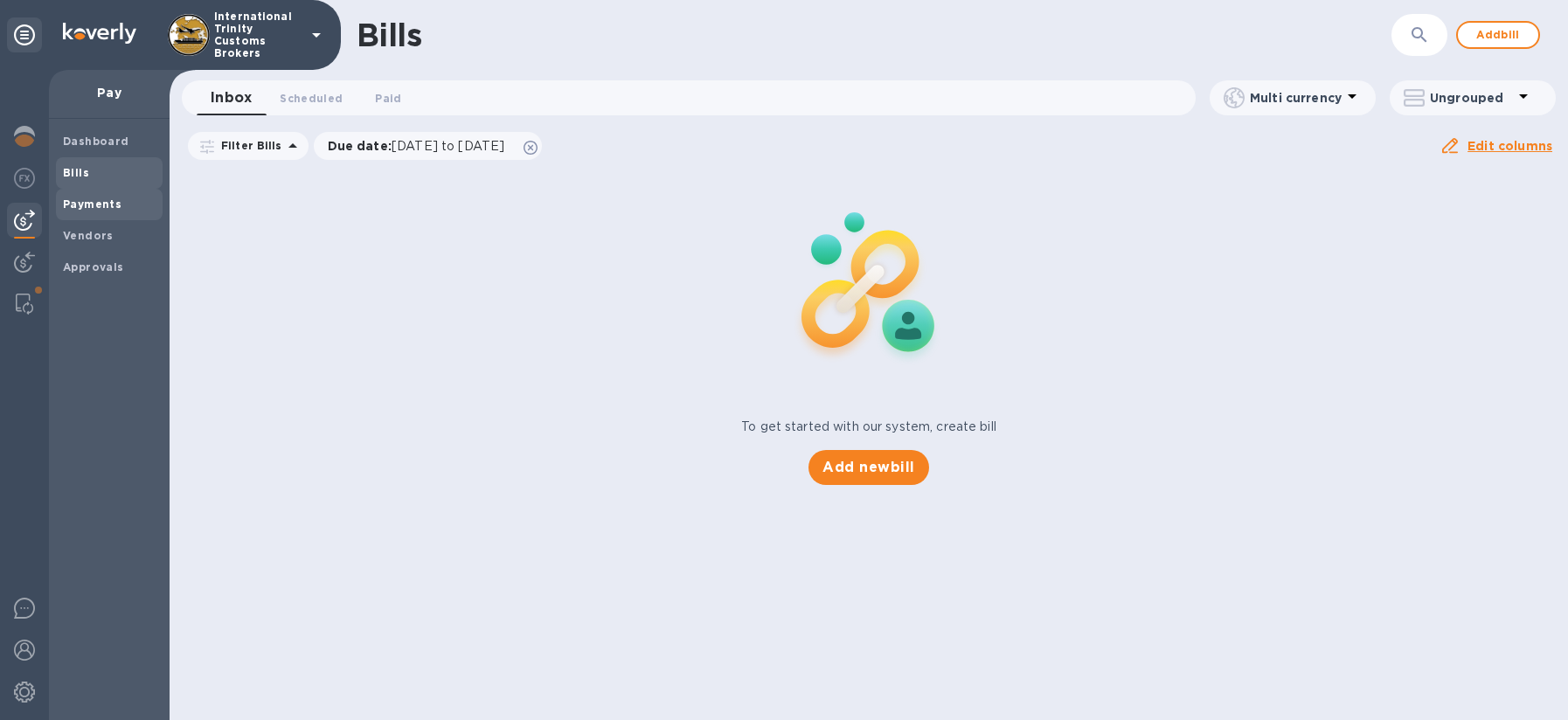
click at [95, 204] on b "Payments" at bounding box center [92, 204] width 59 height 13
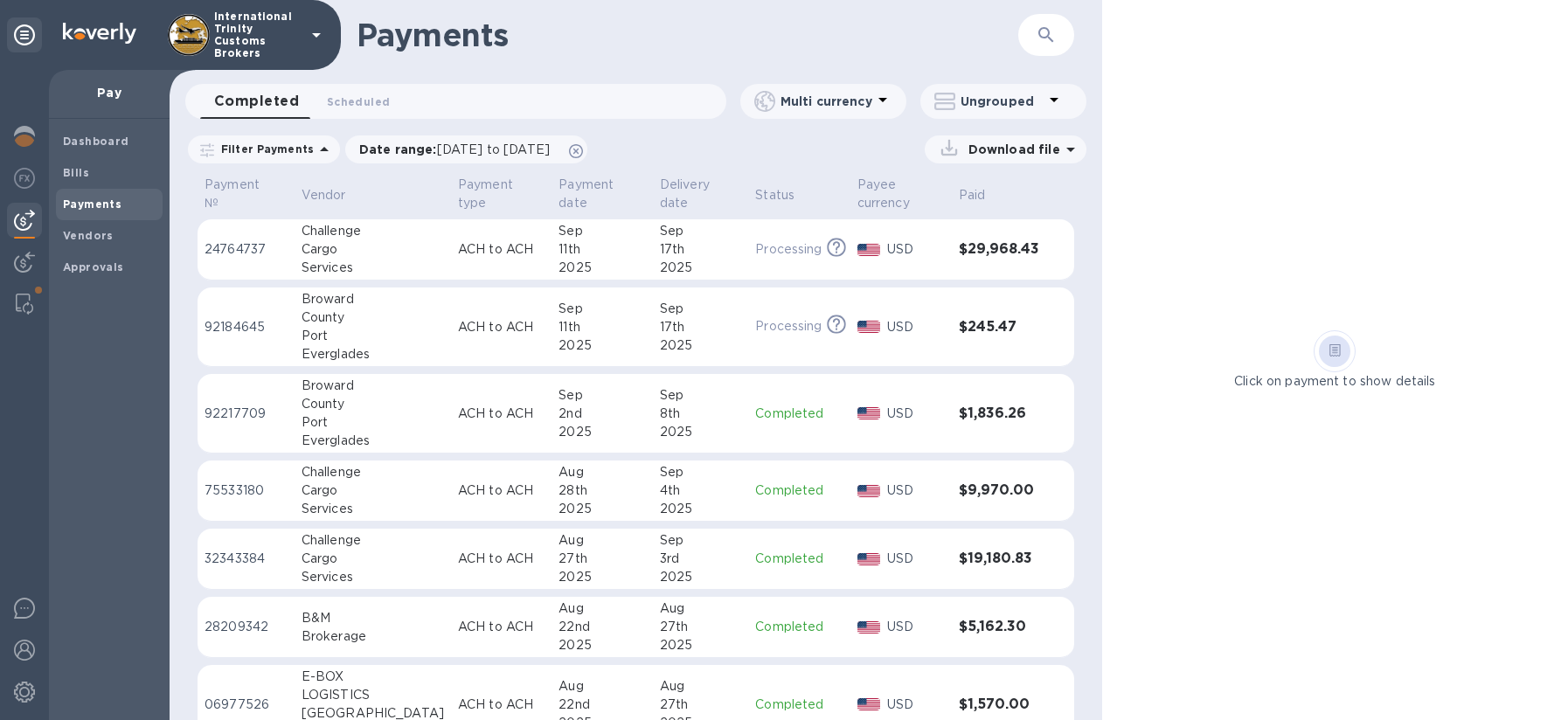
click at [939, 255] on div "USD" at bounding box center [915, 250] width 64 height 25
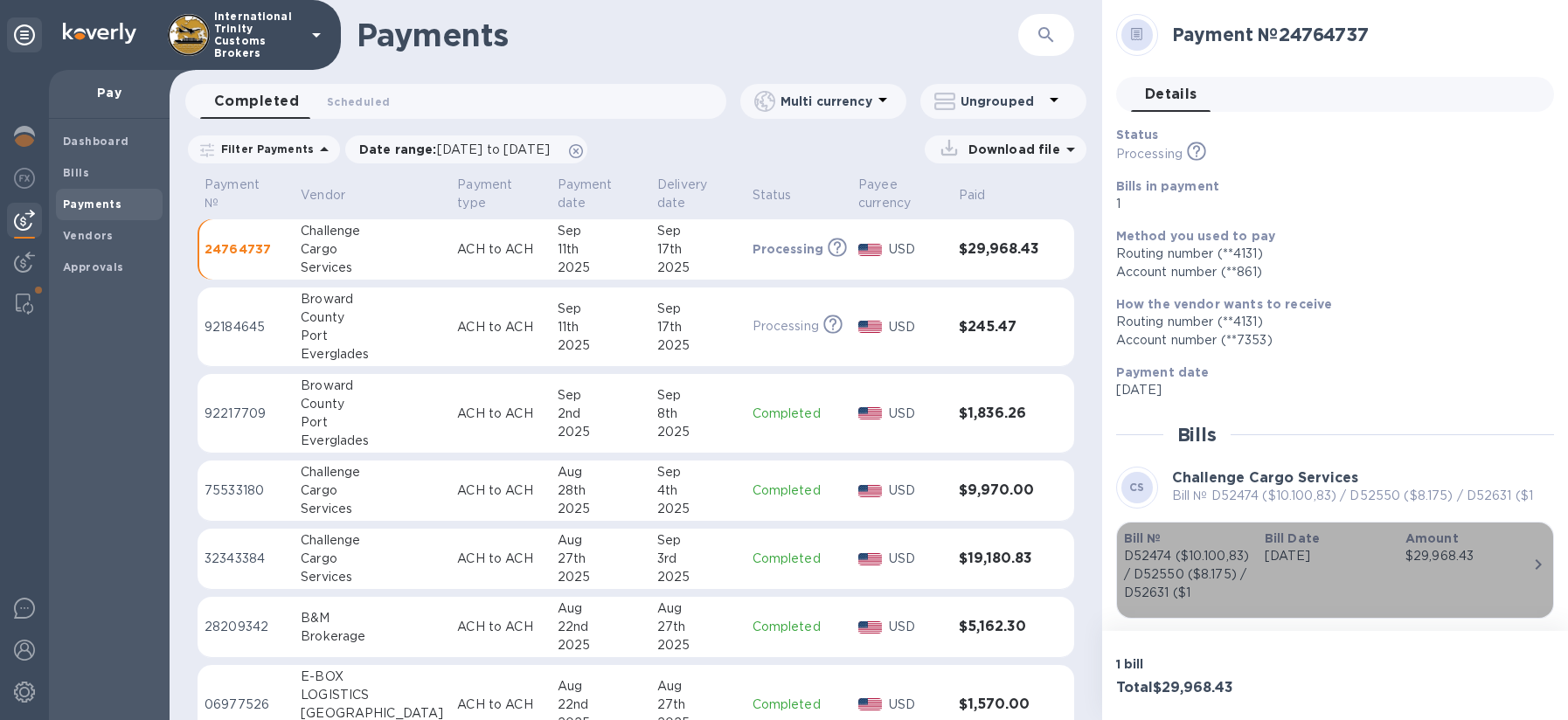
click at [1280, 540] on b "Bill Date" at bounding box center [1292, 538] width 55 height 14
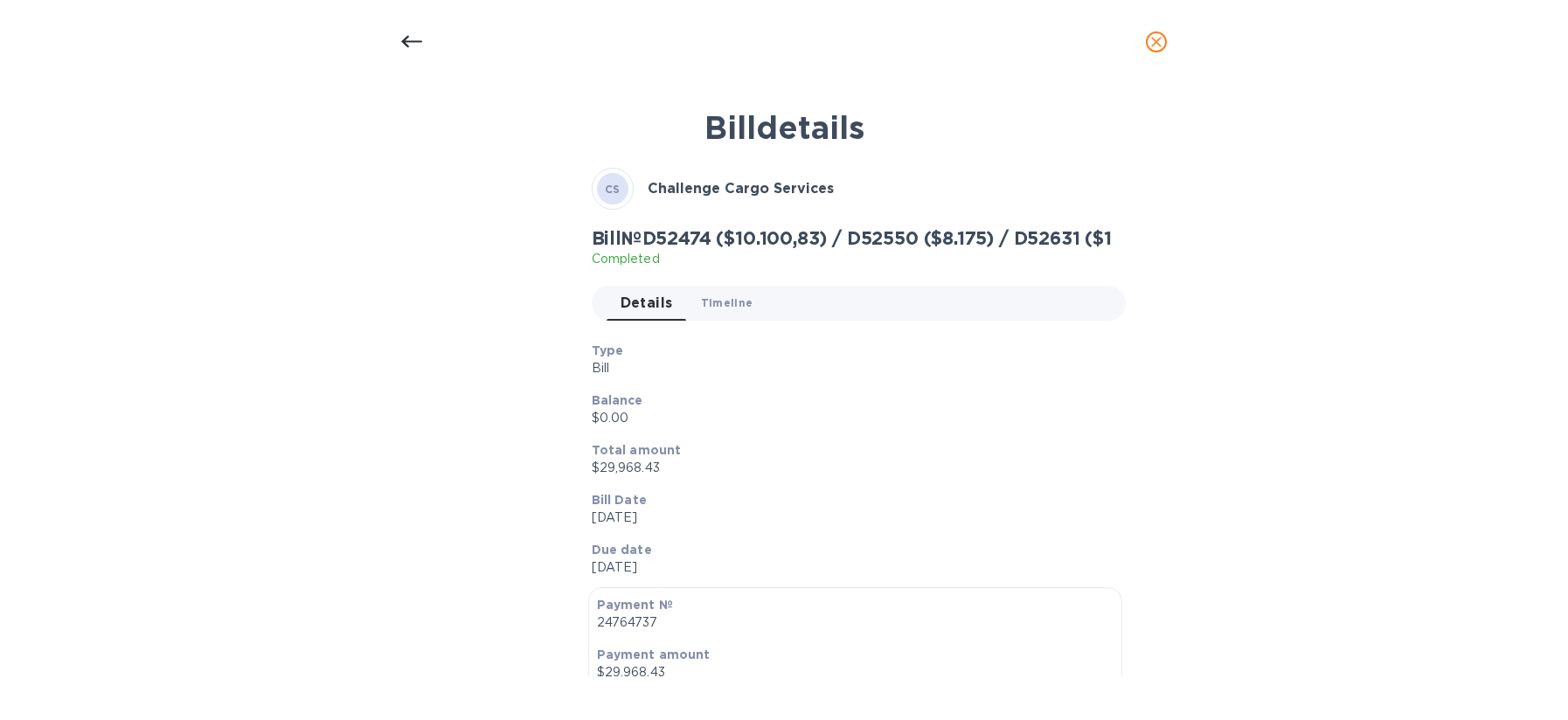
drag, startPoint x: 719, startPoint y: 300, endPoint x: 703, endPoint y: 304, distance: 16.5
click at [719, 300] on span "Timeline 0" at bounding box center [728, 303] width 53 height 19
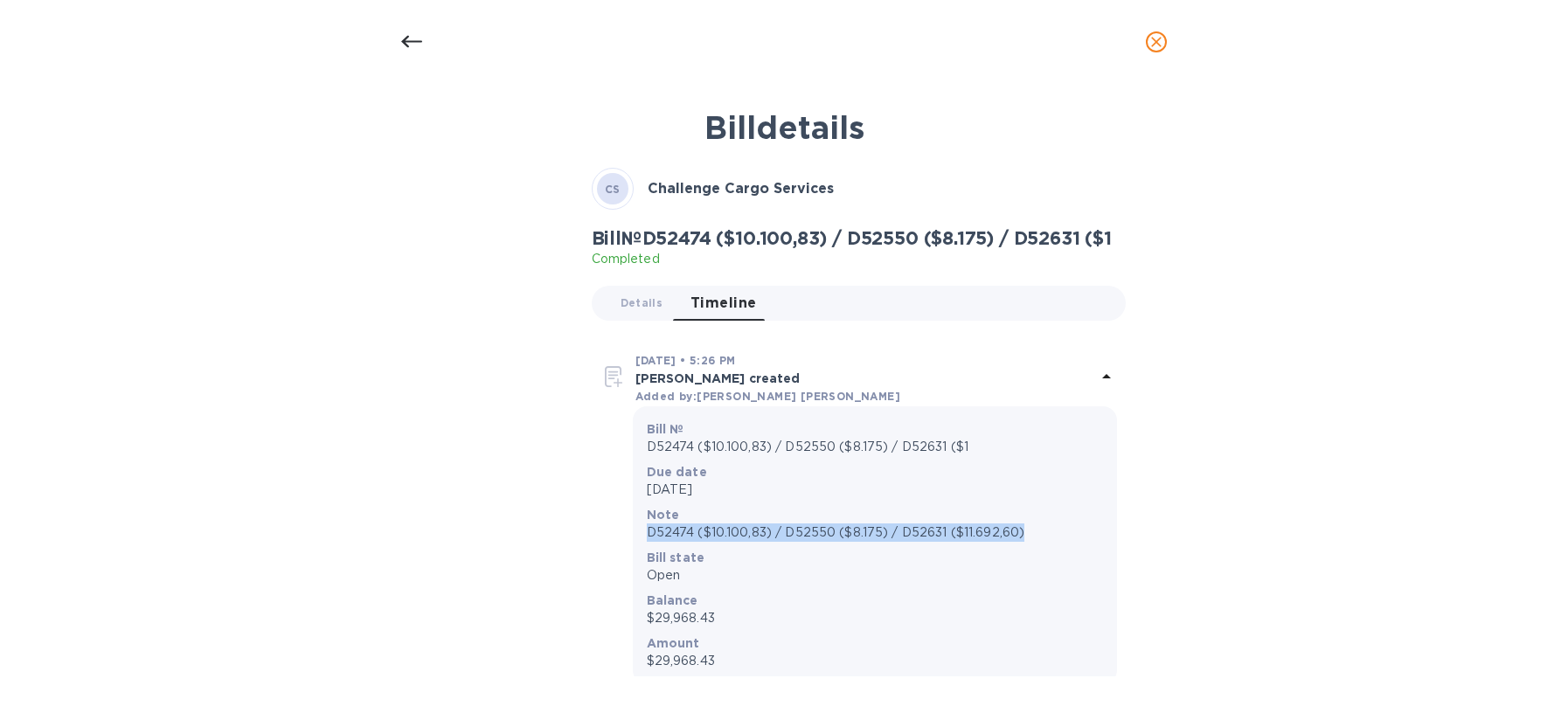
drag, startPoint x: 703, startPoint y: 531, endPoint x: 1054, endPoint y: 533, distance: 351.0
click at [1054, 533] on div "Note D52474 ($10.100,83) / D52550 ($8.175) / D52631 ($11.692,60)" at bounding box center [875, 524] width 463 height 43
click at [1208, 493] on div "Bill details CS Challenge Cargo Services Bill № D52474 ($10.100,83) / D52550 ($…" at bounding box center [784, 403] width 1568 height 637
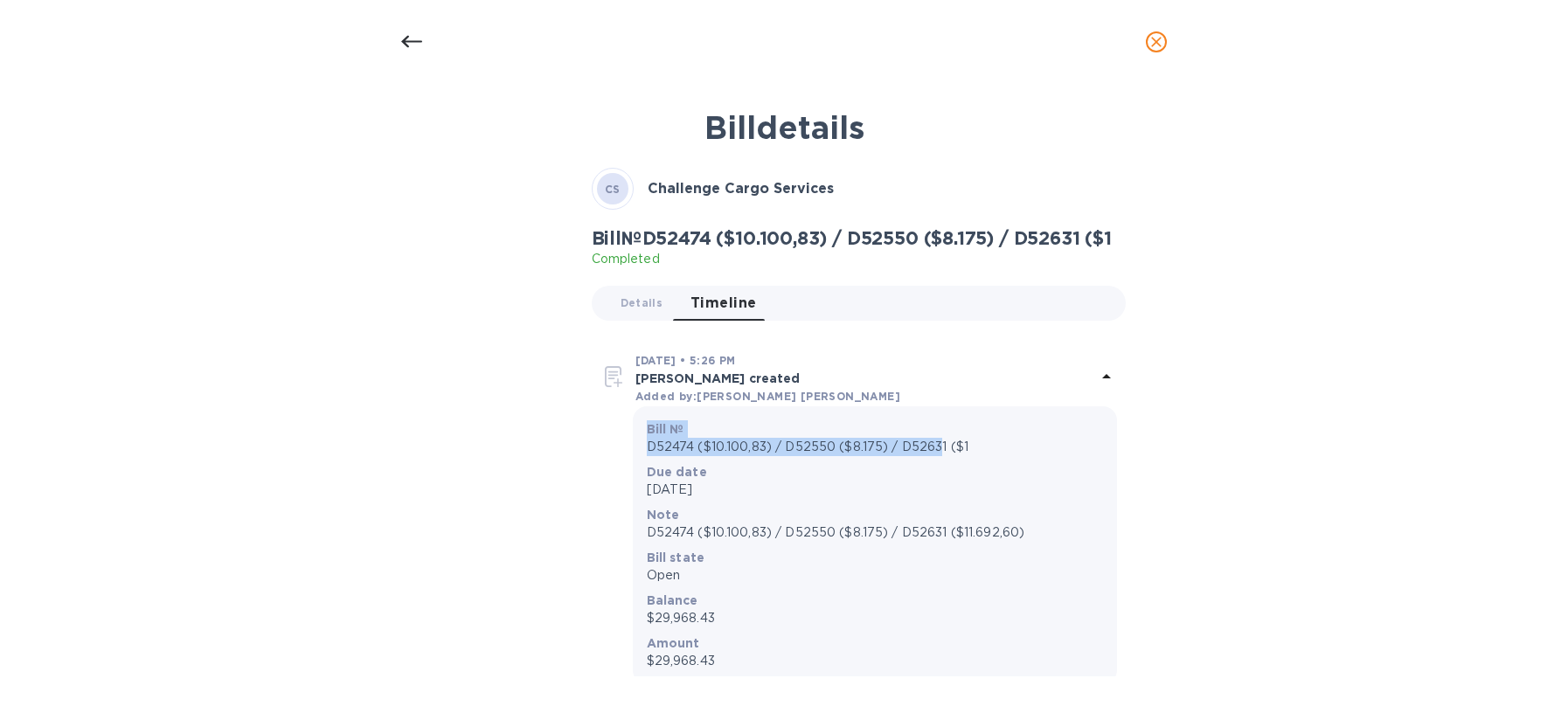
drag, startPoint x: 672, startPoint y: 427, endPoint x: 910, endPoint y: 449, distance: 239.0
click at [940, 447] on div "Bill № D52474 ($10.100,83) / D52550 ($8.175) / D52631 ($1" at bounding box center [875, 439] width 463 height 43
click at [646, 529] on p "D52474 ($10.100,83) / D52550 ($8.175) / D52631 ($11.692,60)" at bounding box center [875, 532] width 456 height 19
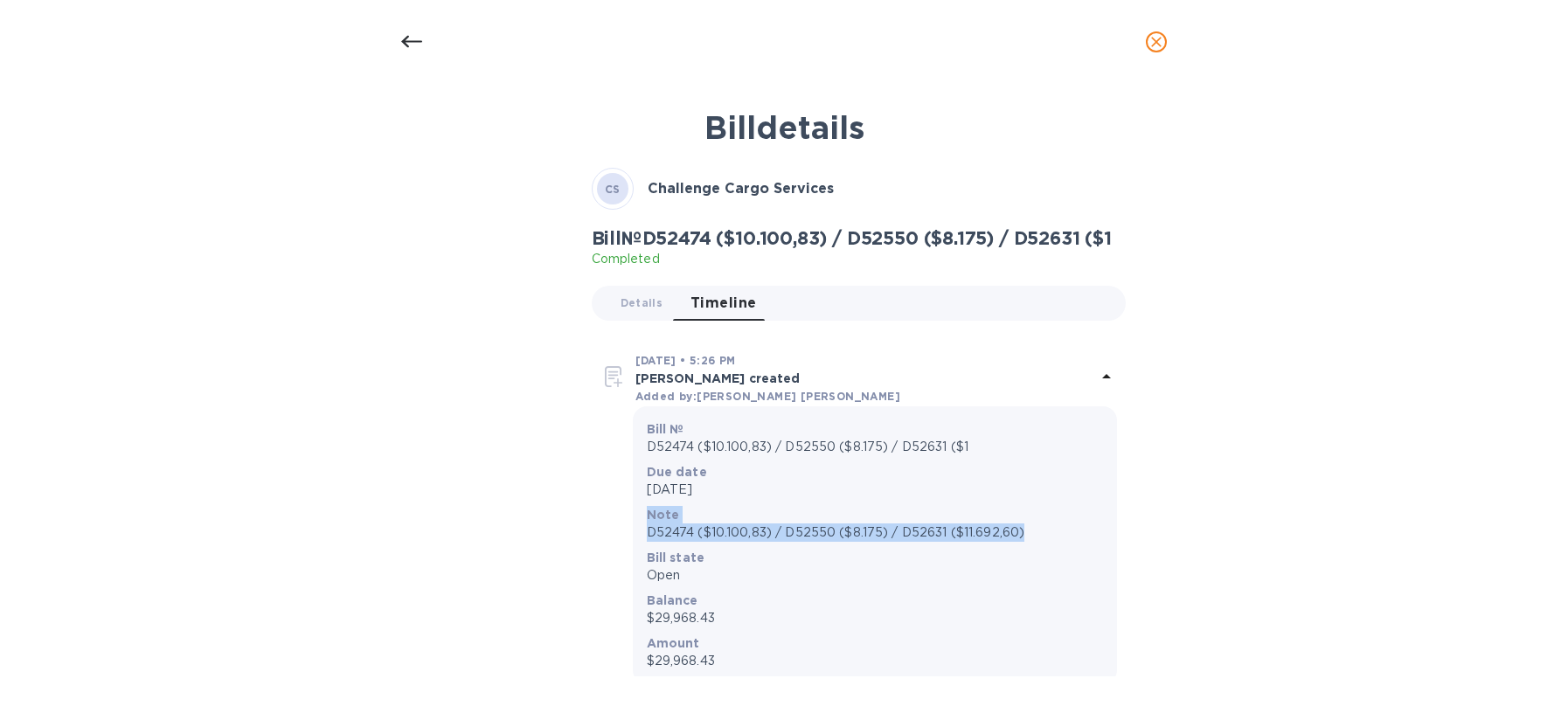
drag, startPoint x: 648, startPoint y: 514, endPoint x: 1049, endPoint y: 525, distance: 401.2
click at [1048, 531] on div "Note D52474 ($10.100,83) / D52550 ($8.175) / D52631 ($11.692,60)" at bounding box center [875, 524] width 456 height 36
copy div "Note D52474 ($10.100,83) / D52550 ($8.175) / D52631 ($11.692,60)"
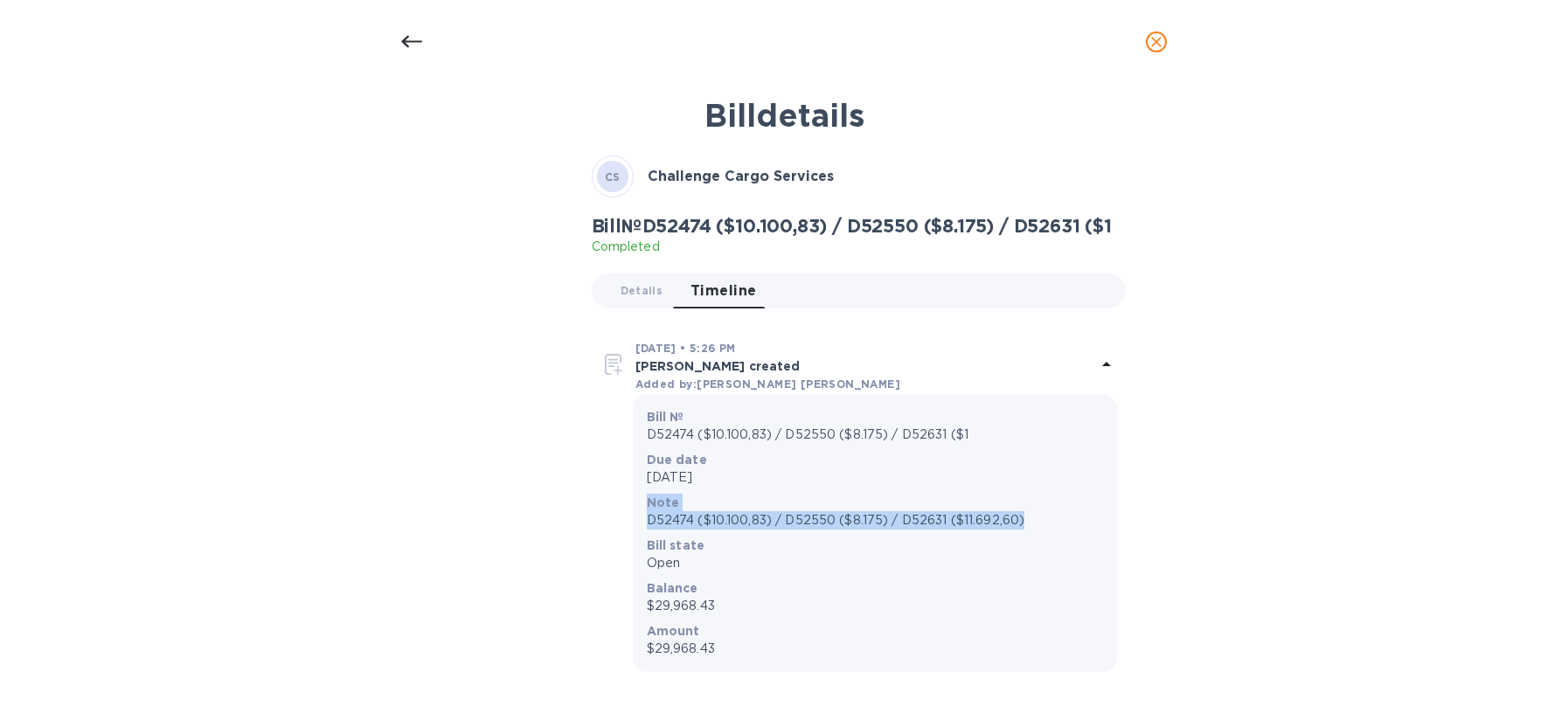
scroll to position [30, 0]
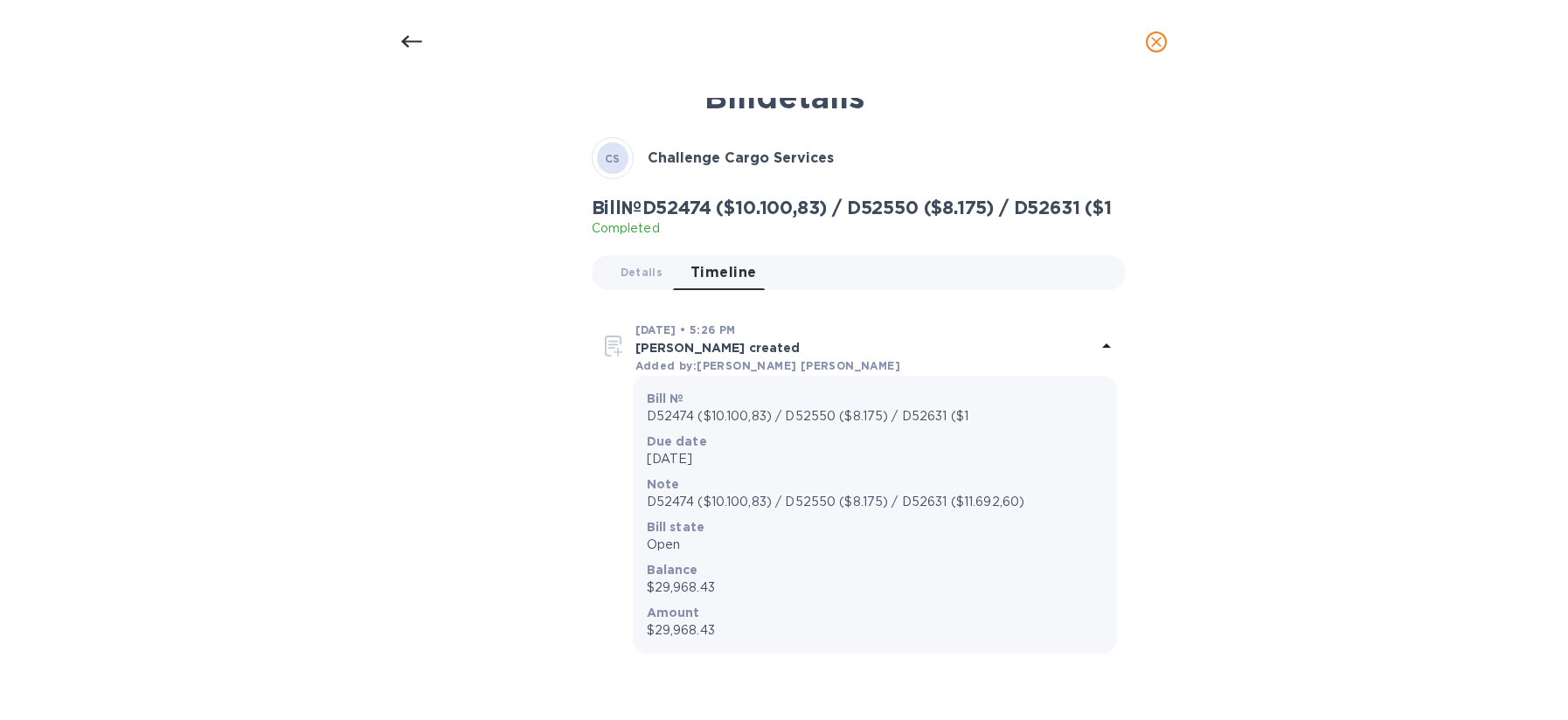
drag, startPoint x: 658, startPoint y: 599, endPoint x: 644, endPoint y: 596, distance: 14.3
click at [657, 599] on div "Bill № D52474 ($10.100,83) / D52550 ($8.175) / D52631 ($1 Due date [DATE] Note …" at bounding box center [875, 514] width 463 height 257
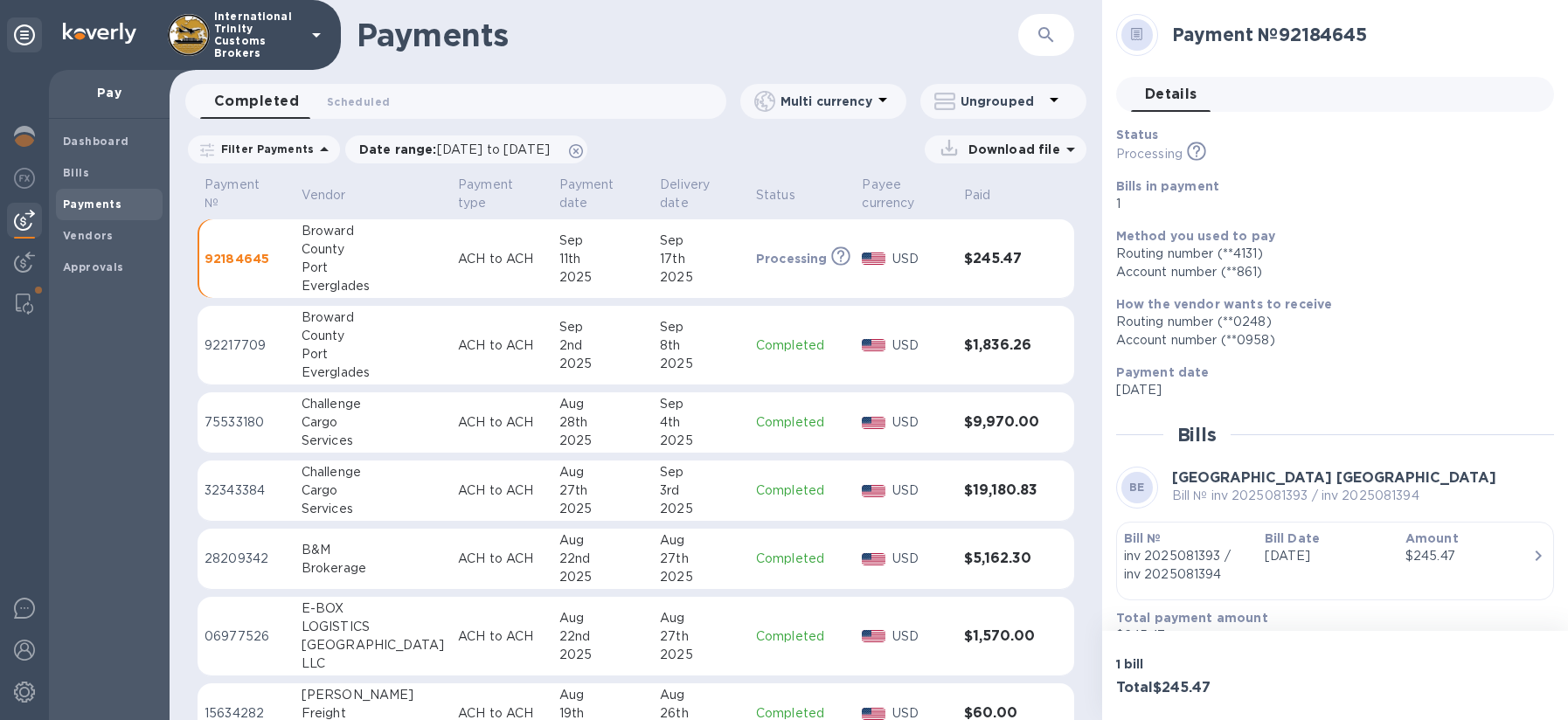
scroll to position [28, 0]
